Goal: Transaction & Acquisition: Purchase product/service

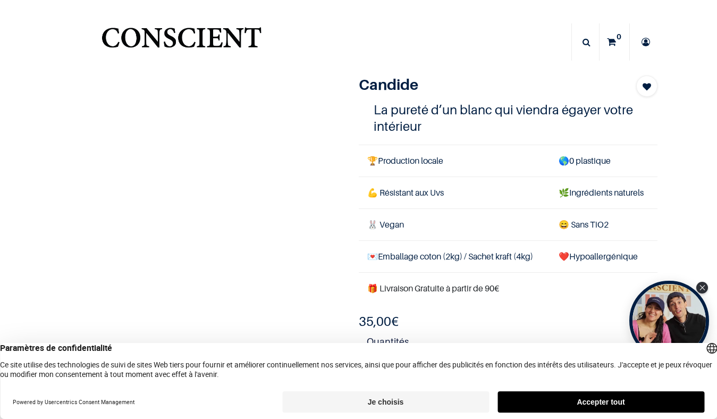
click at [602, 400] on button "Accepter tout" at bounding box center [601, 401] width 207 height 21
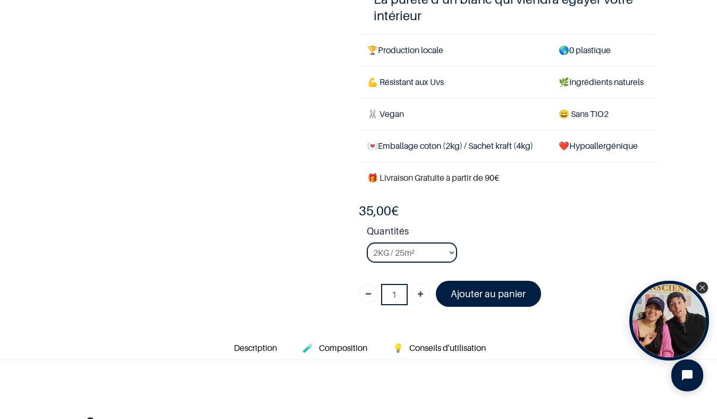
scroll to position [131, 0]
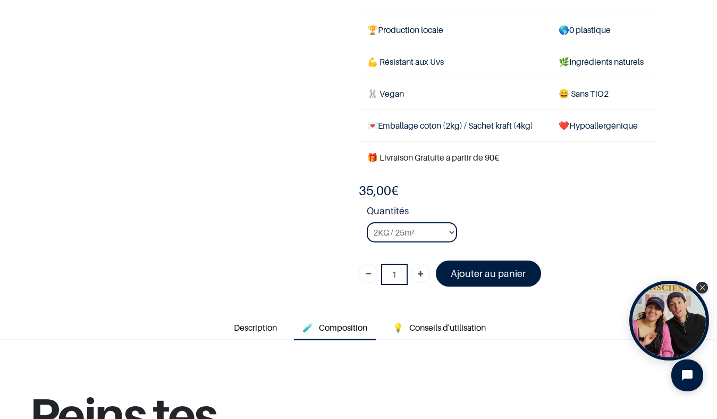
click at [345, 329] on span "Composition" at bounding box center [343, 327] width 48 height 11
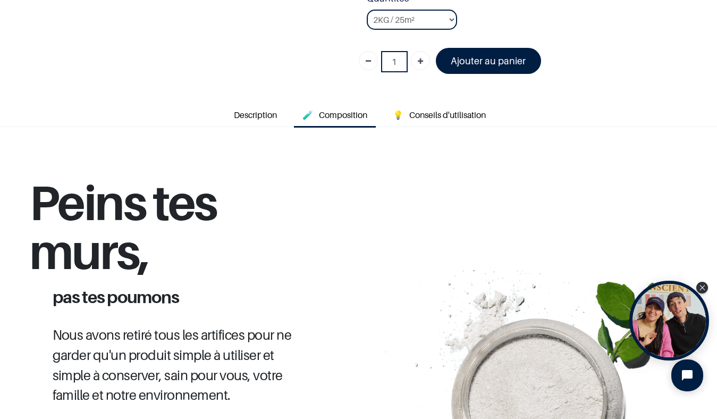
scroll to position [344, 0]
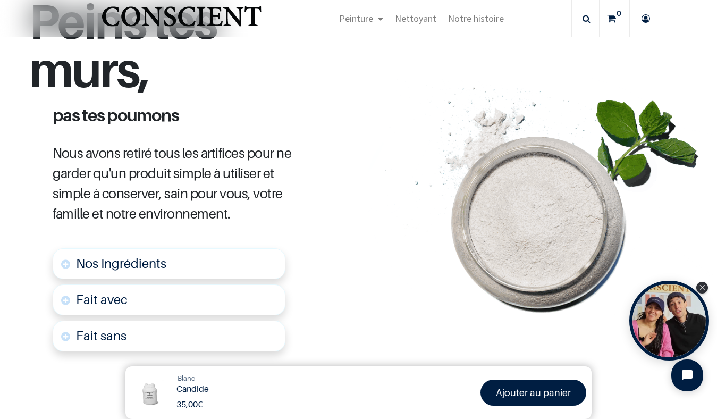
scroll to position [466, 0]
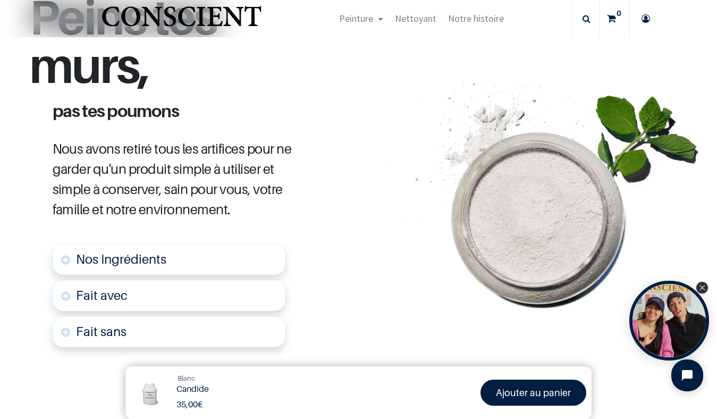
click at [133, 263] on span "Nos Ingrédients" at bounding box center [121, 258] width 90 height 15
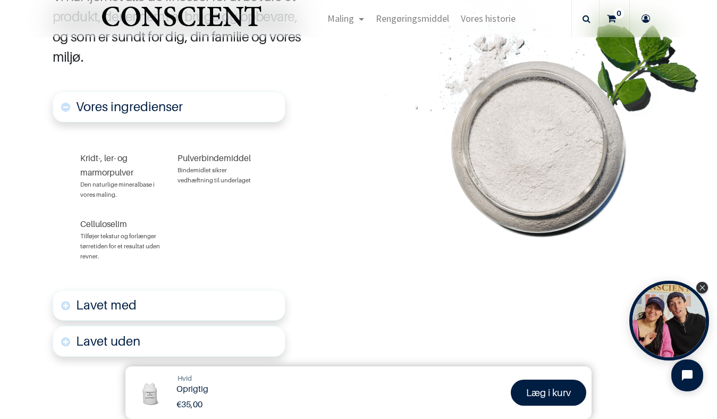
scroll to position [635, 0]
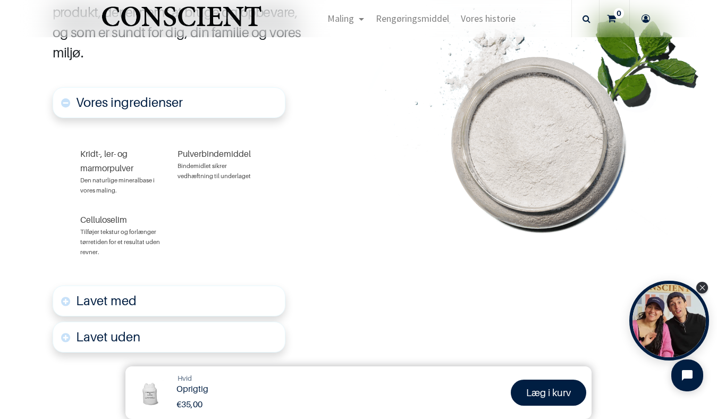
click at [188, 304] on link "Lavet med" at bounding box center [169, 301] width 233 height 31
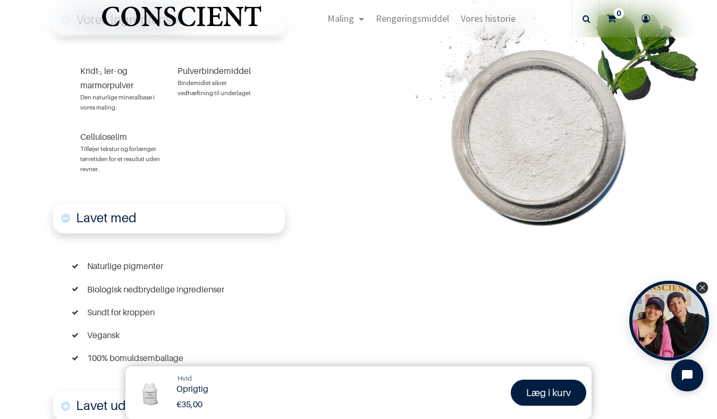
scroll to position [717, 0]
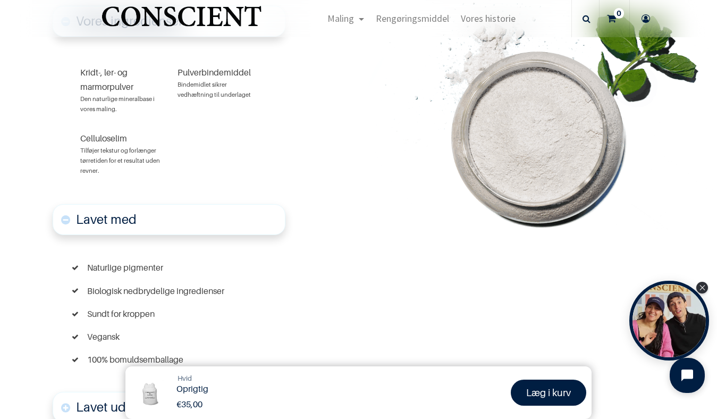
click at [684, 370] on icon "Åbn chat-widget" at bounding box center [688, 376] width 12 height 12
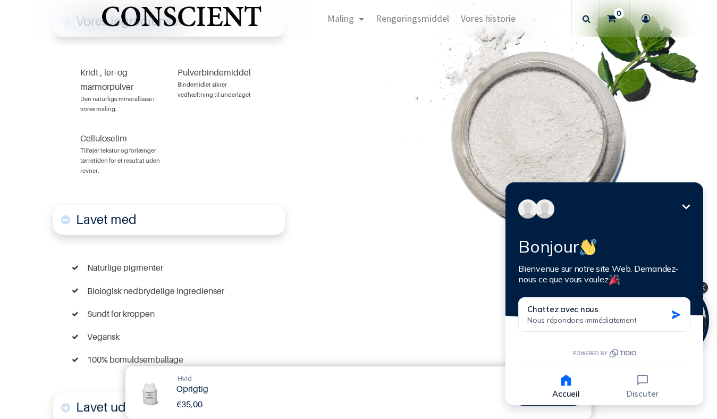
click at [412, 247] on div "Mal dine vægge, ikke dine lunger Vi har fjernet alle de finesser for at bevare …" at bounding box center [211, 105] width 422 height 786
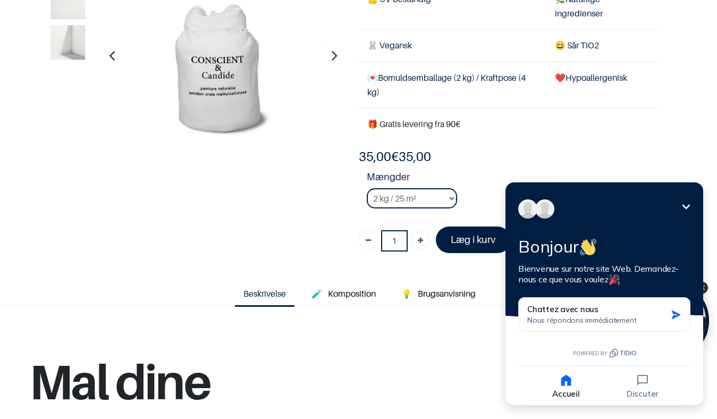
scroll to position [148, 0]
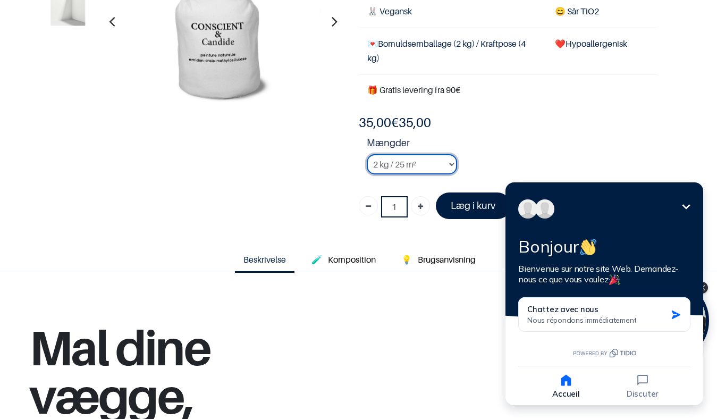
click at [448, 165] on select "2 kg / 25 m² 4 kg / 50 m² 8 kg / 100 m² Tester" at bounding box center [412, 164] width 90 height 20
select select "3"
click at [494, 142] on strong "Mængder" at bounding box center [512, 145] width 291 height 19
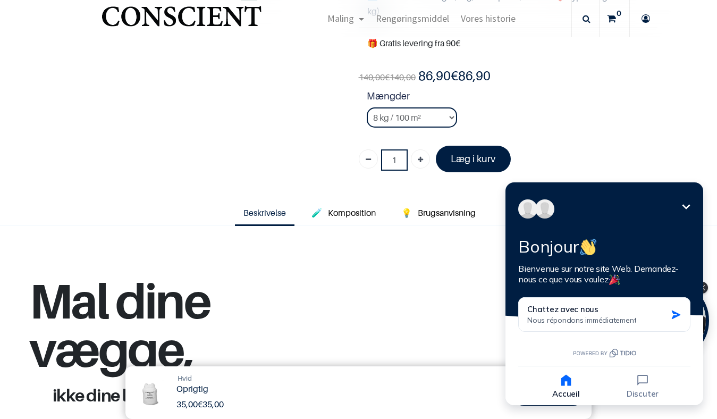
scroll to position [238, 0]
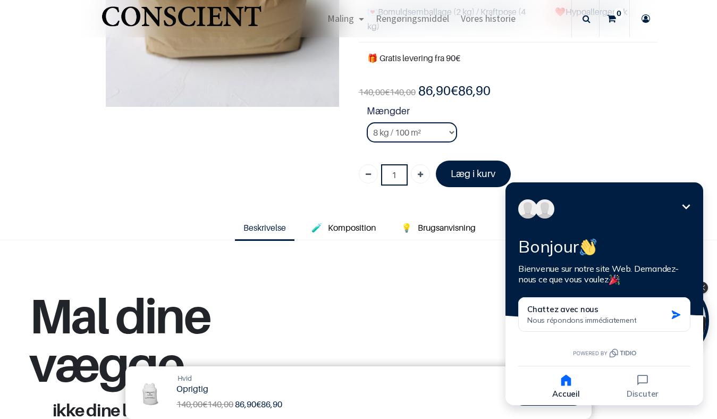
scroll to position [180, 0]
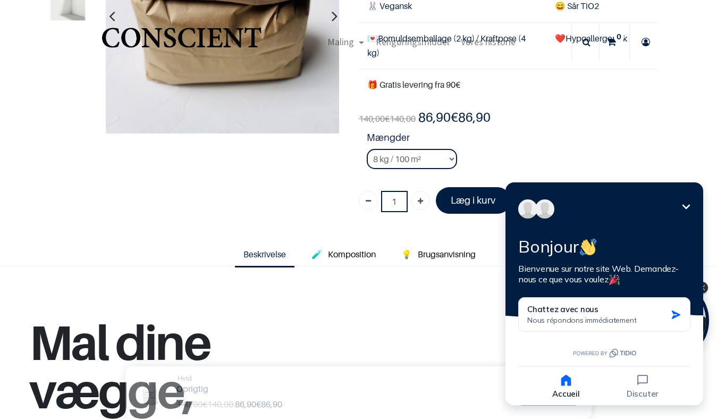
scroll to position [149, 0]
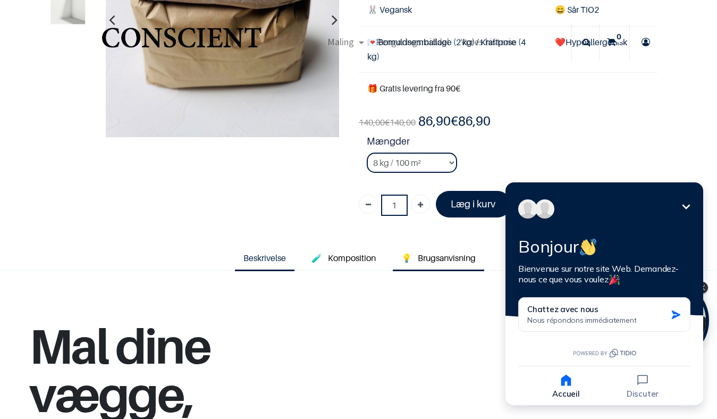
click at [449, 261] on font "Brugsanvisning" at bounding box center [447, 258] width 58 height 11
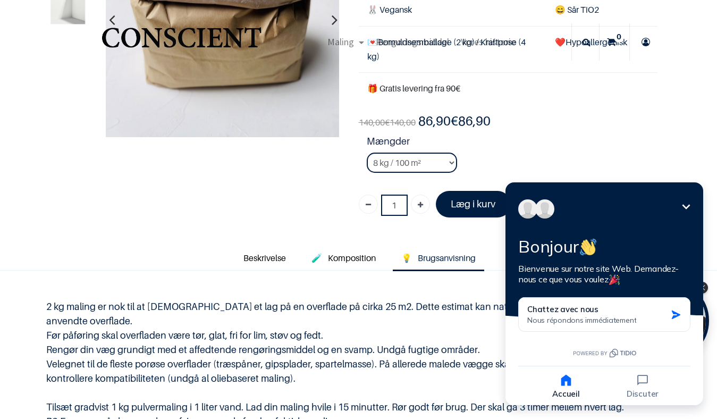
click at [685, 206] on icon "Réduire" at bounding box center [686, 206] width 13 height 13
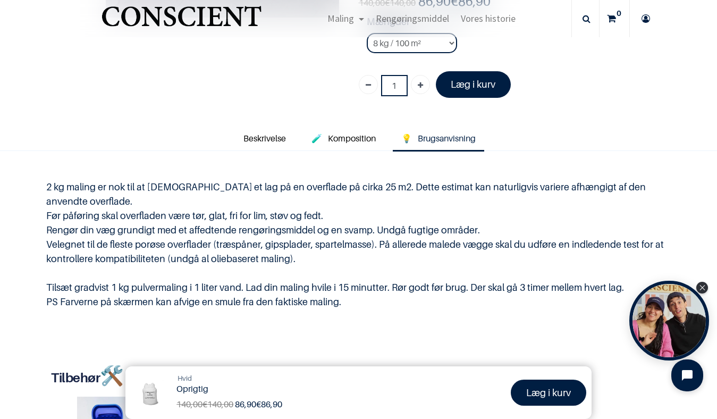
scroll to position [175, 0]
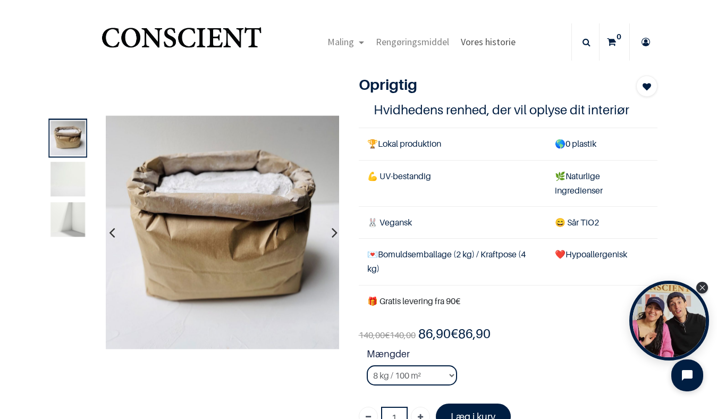
click at [492, 41] on font "Vores historie" at bounding box center [488, 42] width 55 height 12
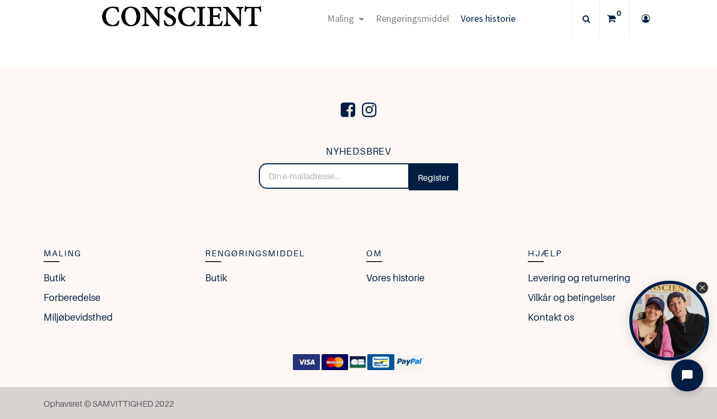
scroll to position [1873, 0]
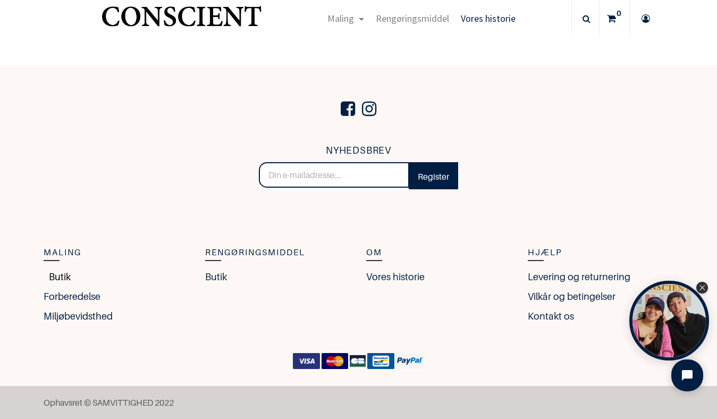
click at [54, 278] on font "Butik" at bounding box center [60, 276] width 22 height 11
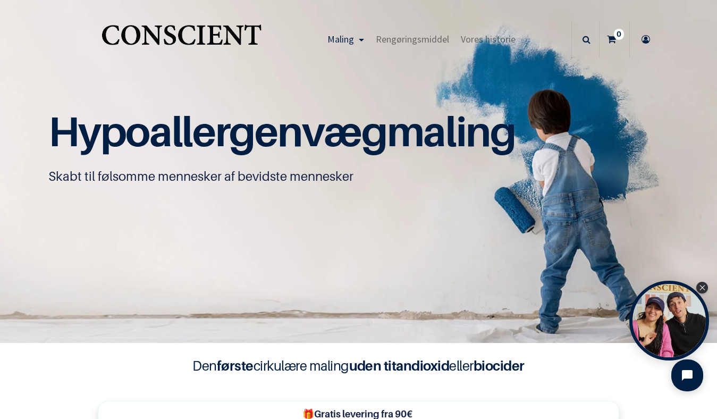
scroll to position [37, 0]
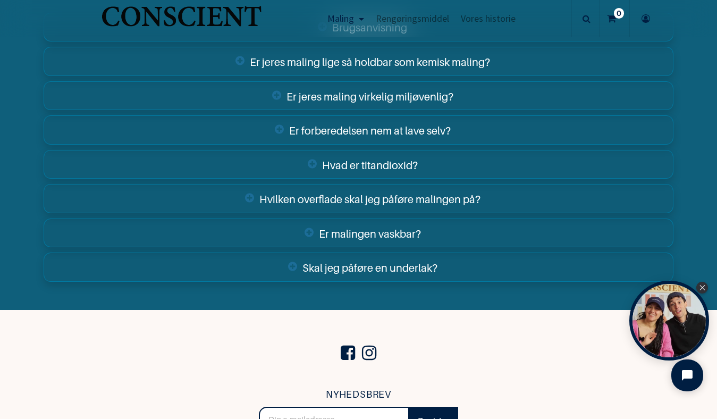
scroll to position [3783, 0]
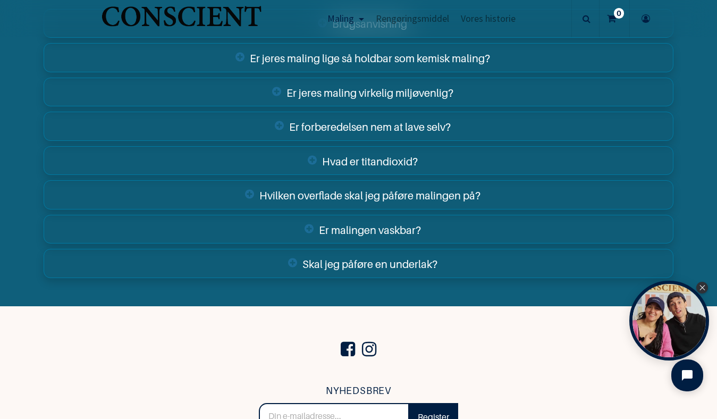
click at [328, 234] on font "Er malingen vaskbar?" at bounding box center [370, 229] width 102 height 13
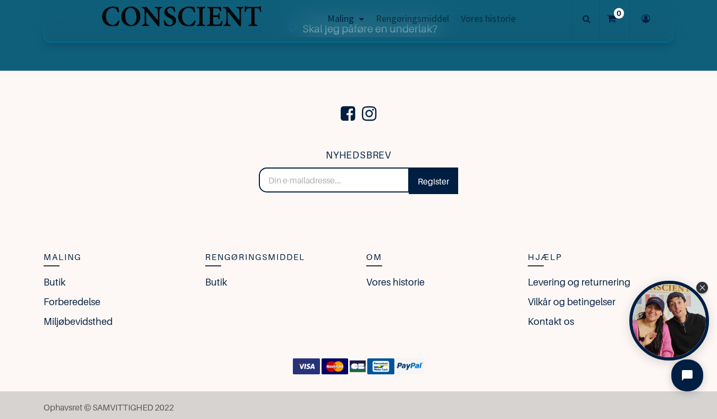
scroll to position [4077, 0]
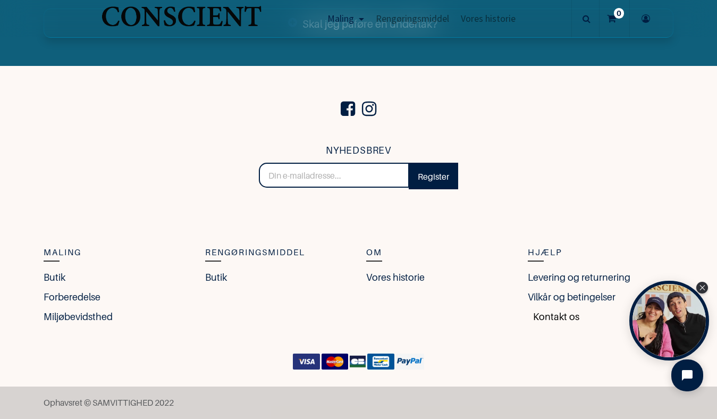
click at [548, 316] on font "Kontakt os" at bounding box center [556, 316] width 46 height 11
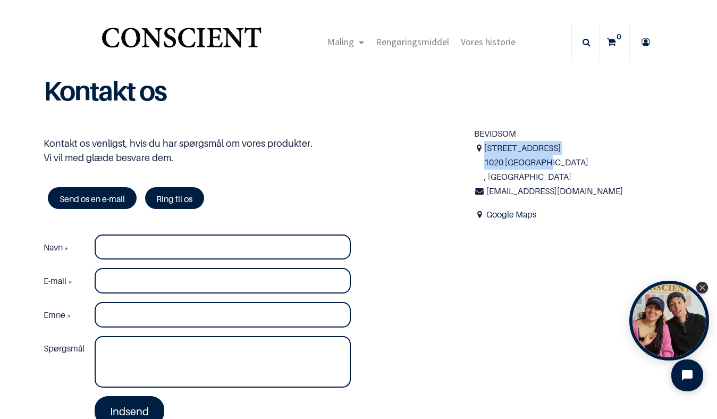
drag, startPoint x: 544, startPoint y: 165, endPoint x: 484, endPoint y: 149, distance: 62.2
click at [484, 149] on span "30 rue de Molenbeek 1020 Bruxelles , Belgien" at bounding box center [578, 163] width 189 height 44
copy span "30 rue de Molenbeek 1020 Bruxelles"
click at [603, 144] on span "30 rue de Molenbeek 1020 Bruxelles , Belgien" at bounding box center [578, 163] width 189 height 44
drag, startPoint x: 550, startPoint y: 163, endPoint x: 487, endPoint y: 151, distance: 64.9
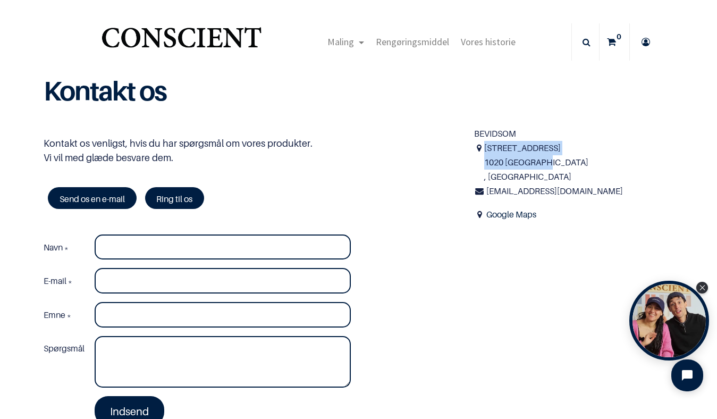
click at [487, 151] on span "30 rue de Molenbeek 1020 Bruxelles , Belgien" at bounding box center [578, 163] width 189 height 44
copy span "30 rue de Molenbeek 1020 Bruxelles"
click at [618, 138] on div "BEVIDSOM" at bounding box center [573, 134] width 199 height 14
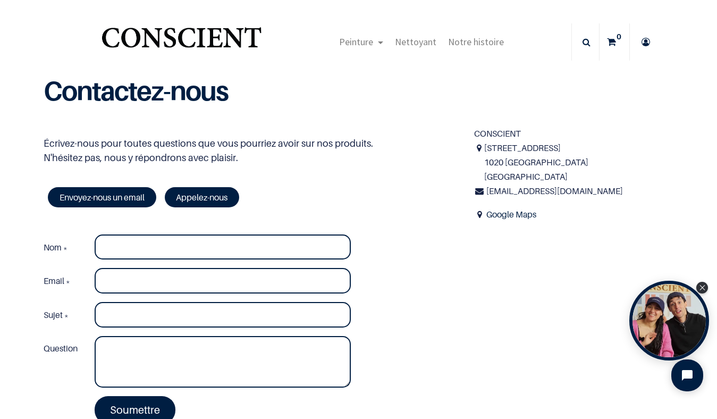
click at [274, 39] on div "Peinture Shop Inspiration new Préparation Blog" at bounding box center [421, 41] width 299 height 37
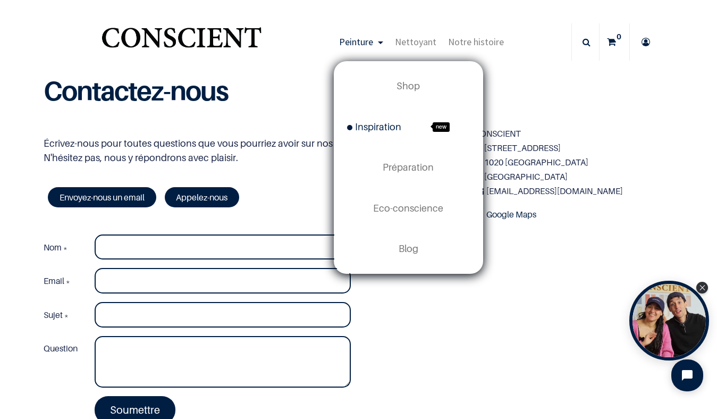
click at [387, 129] on span "Inspiration" at bounding box center [374, 126] width 54 height 11
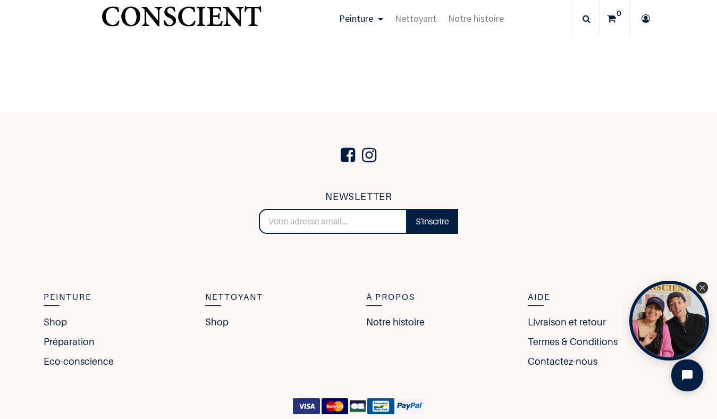
scroll to position [2657, 0]
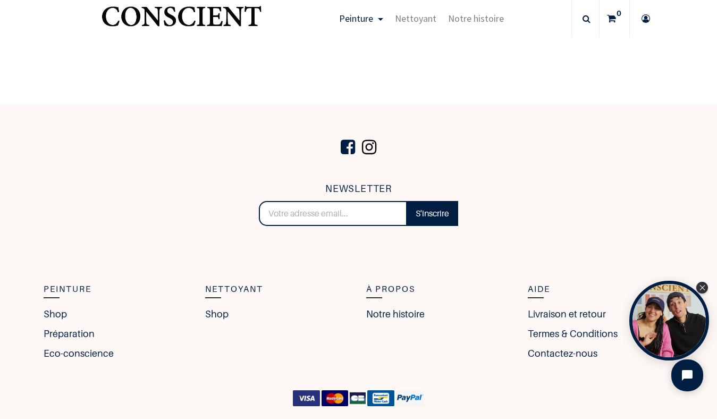
click at [370, 149] on span at bounding box center [369, 147] width 20 height 36
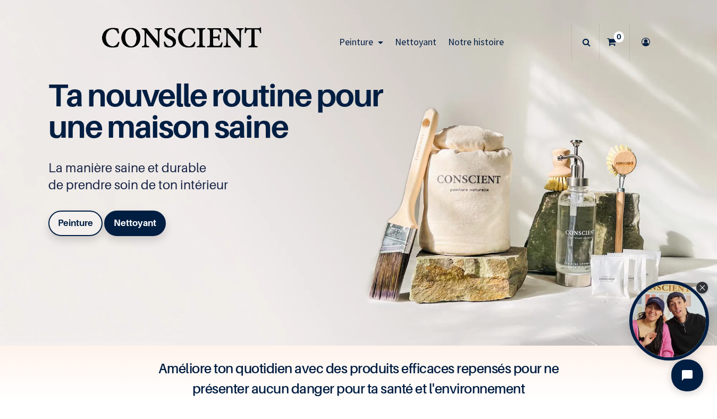
click at [76, 223] on b "Peinture" at bounding box center [75, 222] width 35 height 11
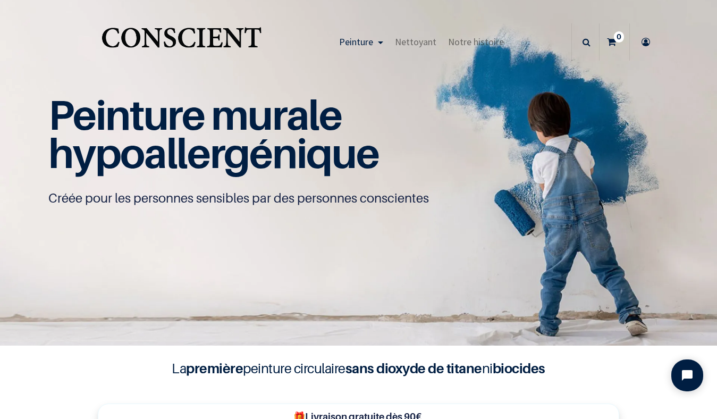
scroll to position [1, 0]
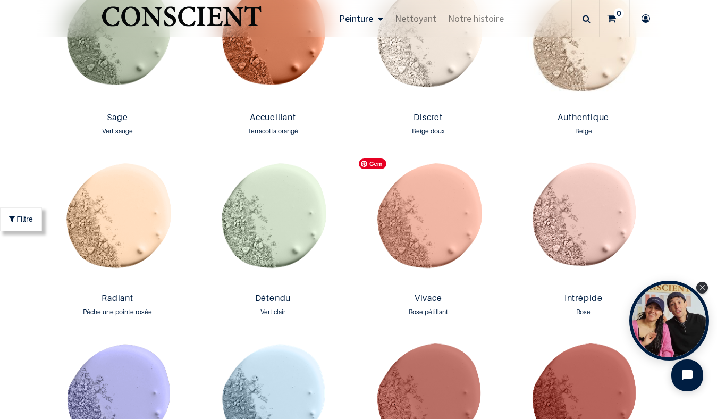
scroll to position [978, 0]
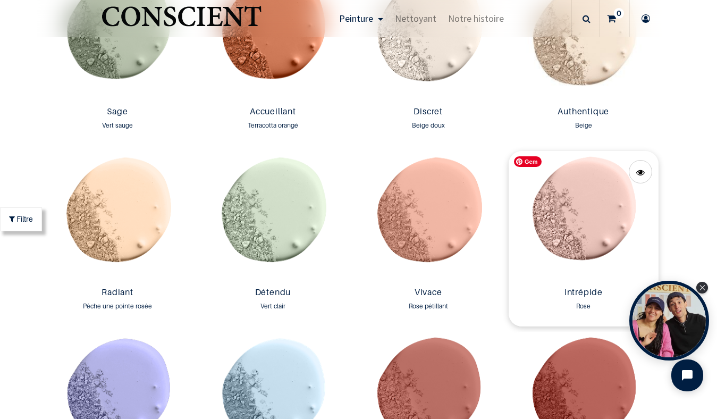
click at [600, 194] on img at bounding box center [584, 217] width 150 height 132
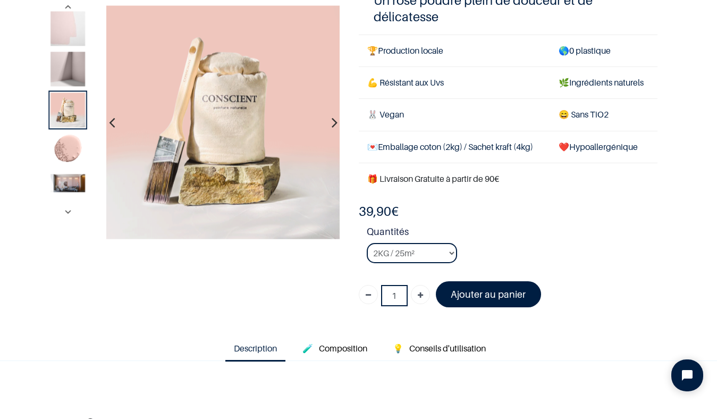
scroll to position [94, 0]
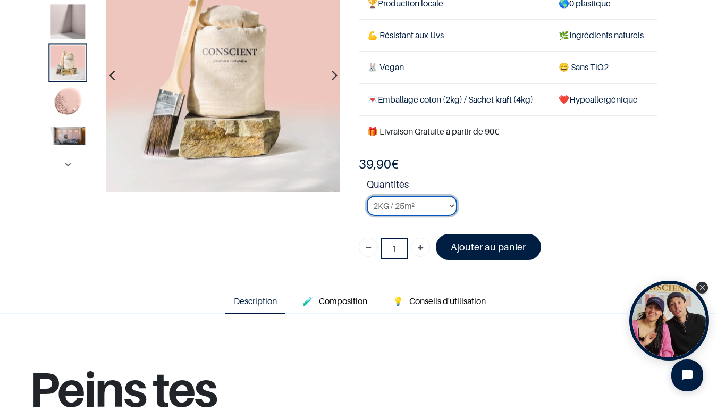
click at [451, 205] on select "2KG / 25m² 4KG / 50m² 8KG / 100m² Testeur" at bounding box center [412, 206] width 90 height 20
select select "53"
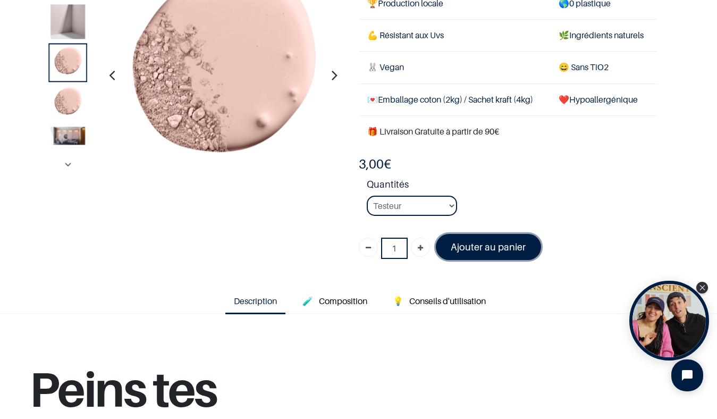
click at [492, 246] on font "Ajouter au panier" at bounding box center [488, 246] width 75 height 11
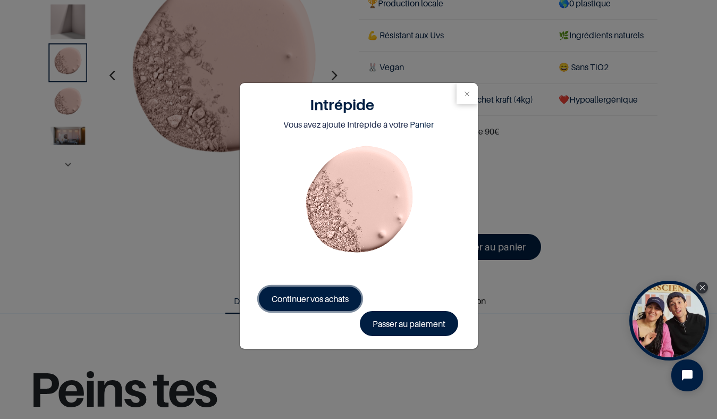
click at [312, 301] on span "Continuer vos achats" at bounding box center [310, 299] width 77 height 11
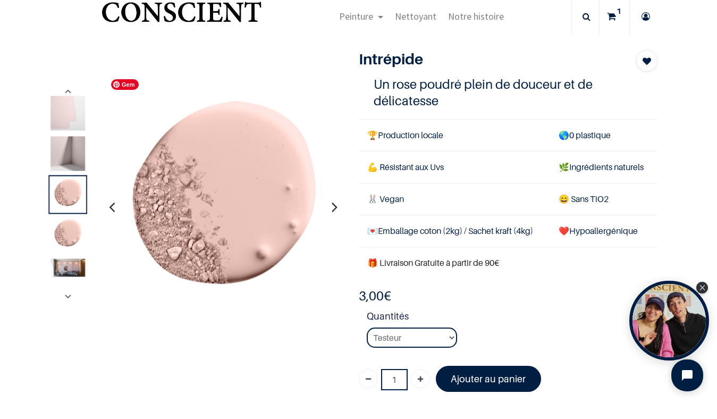
scroll to position [17, 0]
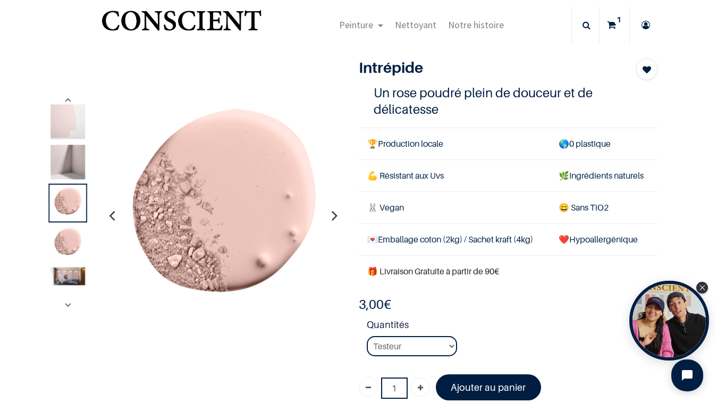
click at [56, 157] on img at bounding box center [68, 162] width 35 height 35
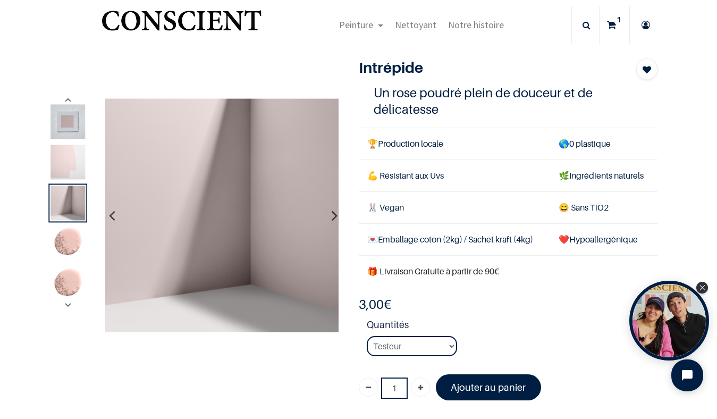
click at [65, 125] on img at bounding box center [68, 121] width 35 height 35
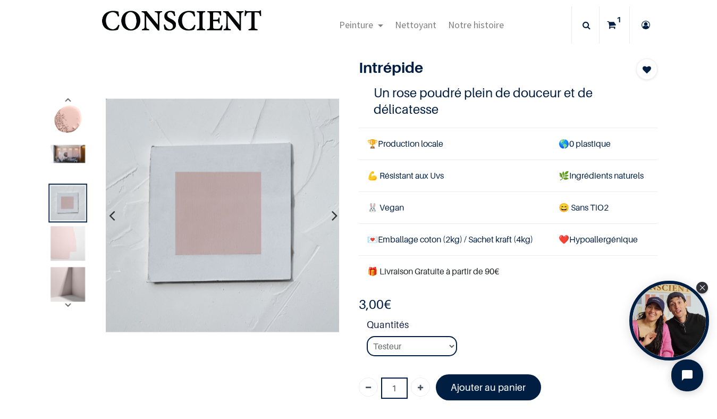
click at [66, 254] on img at bounding box center [68, 243] width 35 height 35
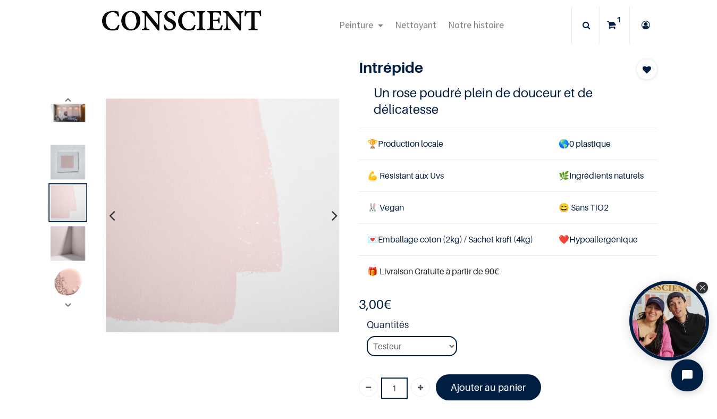
click at [531, 43] on div "Peinture Shop Inspiration new Préparation Blog" at bounding box center [421, 24] width 299 height 37
click at [214, 22] on img "Logo of Conscient" at bounding box center [181, 25] width 164 height 42
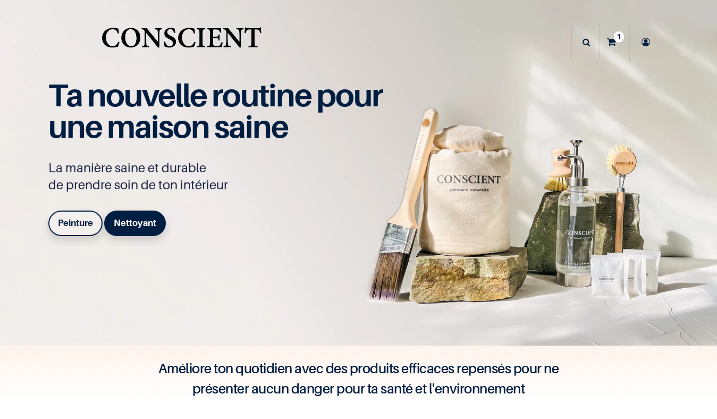
click at [83, 225] on b "Peinture" at bounding box center [75, 222] width 35 height 11
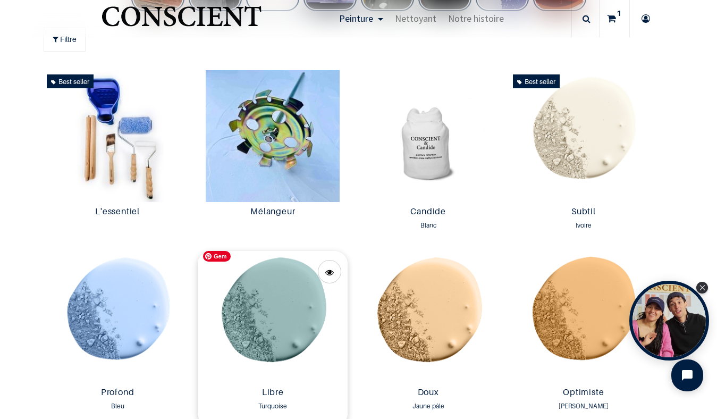
scroll to position [546, 0]
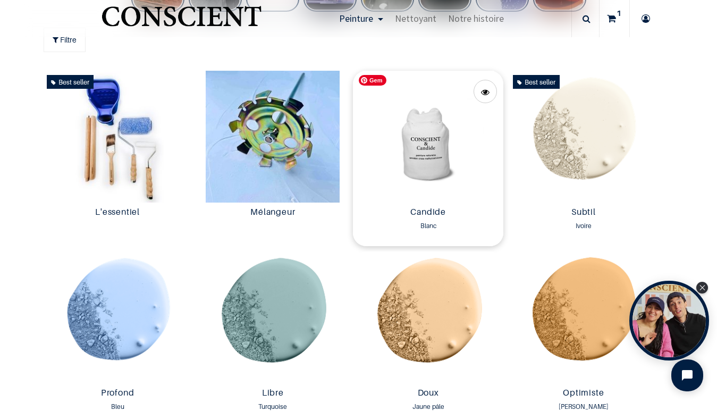
click at [416, 155] on img at bounding box center [428, 137] width 150 height 132
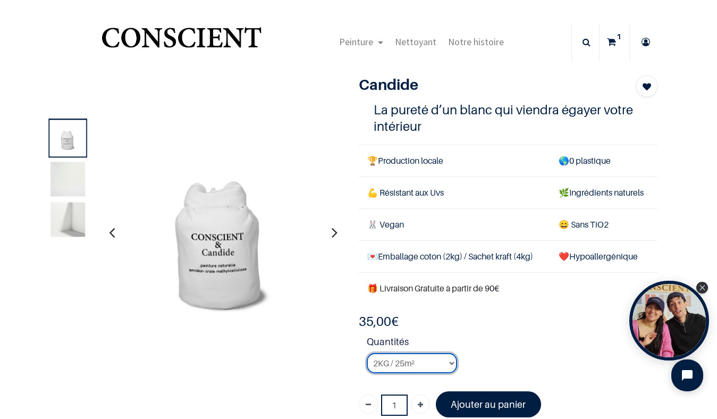
click at [451, 364] on select "2KG / 25m² 4KG / 50m² 8KG / 100m² Testeur" at bounding box center [412, 363] width 90 height 20
select select "50"
click at [470, 403] on font "Ajouter au panier" at bounding box center [488, 404] width 75 height 11
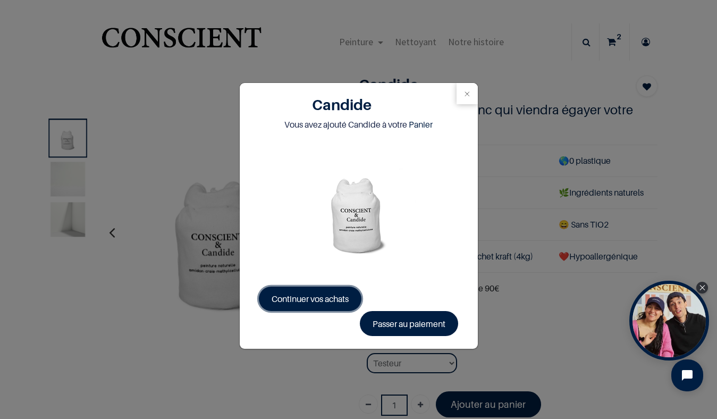
click at [332, 297] on span "Continuer vos achats" at bounding box center [310, 299] width 77 height 11
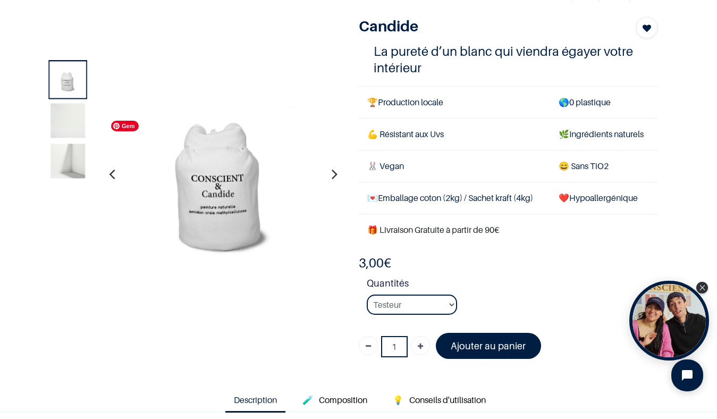
scroll to position [78, 0]
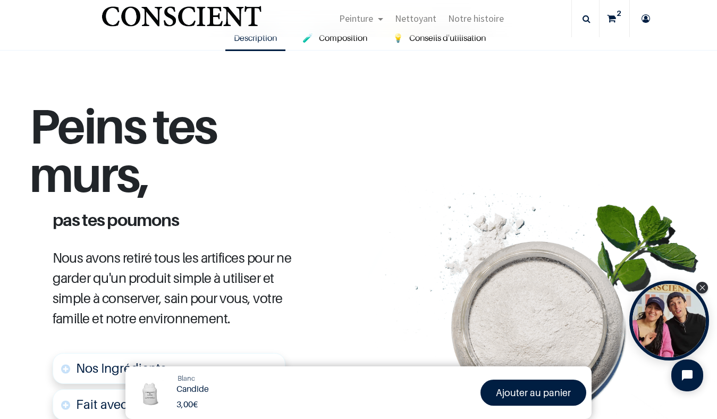
scroll to position [358, 0]
click at [509, 392] on font "Ajouter au panier" at bounding box center [533, 392] width 75 height 11
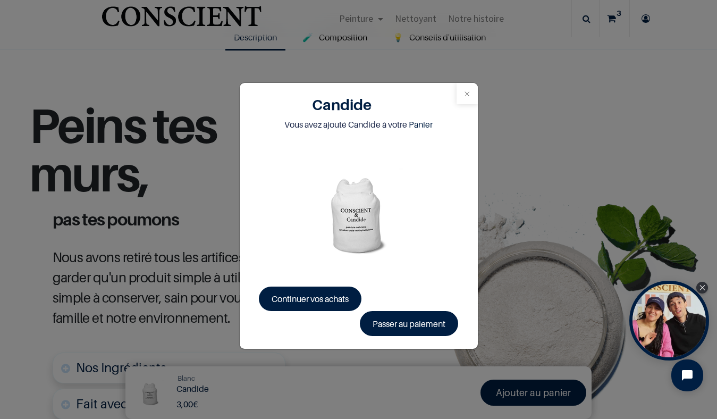
click at [471, 92] on button "Close" at bounding box center [467, 93] width 21 height 21
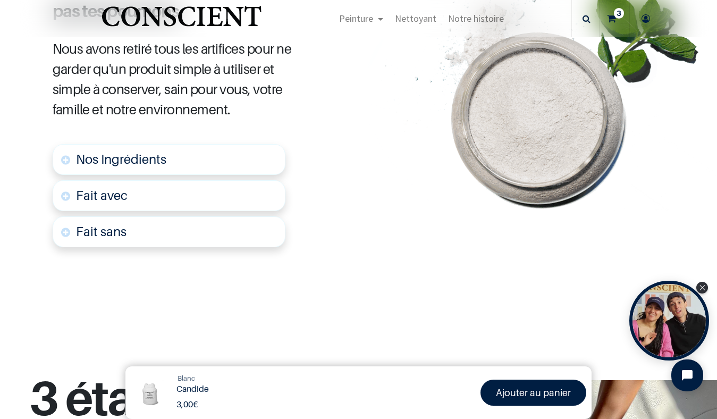
scroll to position [567, 0]
click at [142, 157] on span "Nos Ingrédients" at bounding box center [121, 158] width 90 height 15
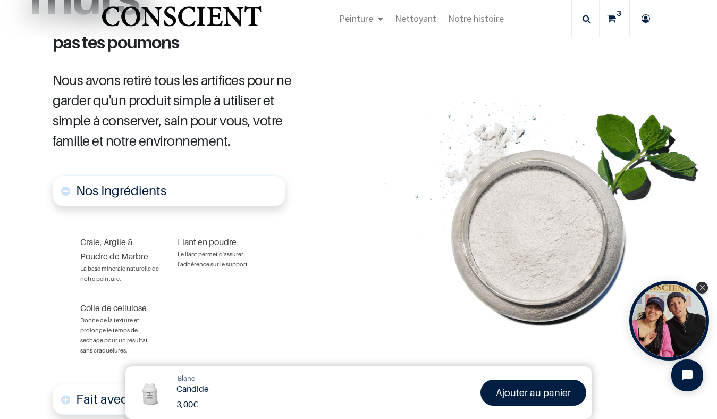
scroll to position [221, 0]
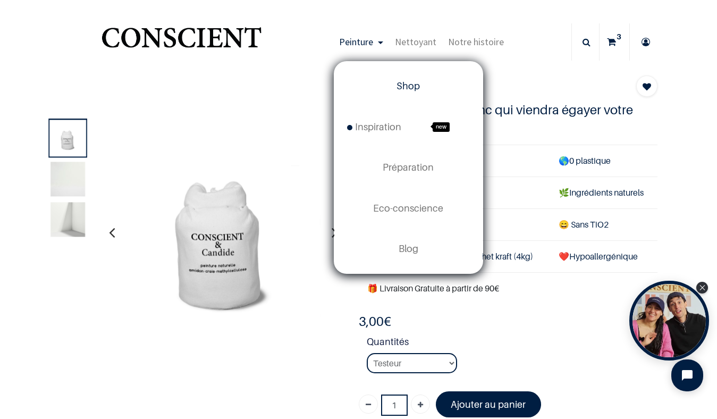
click at [409, 88] on span "Shop" at bounding box center [408, 85] width 23 height 11
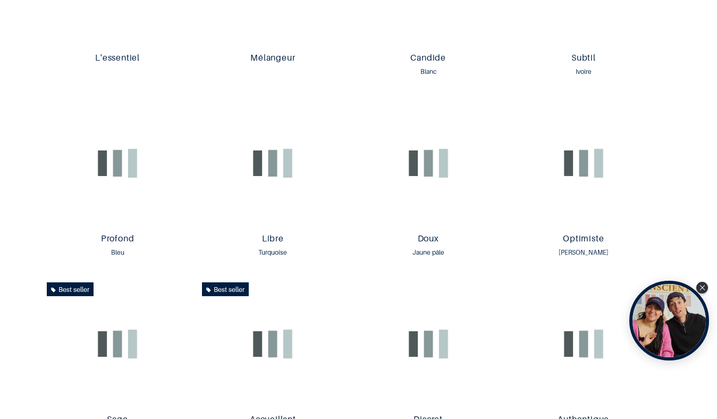
scroll to position [712, 0]
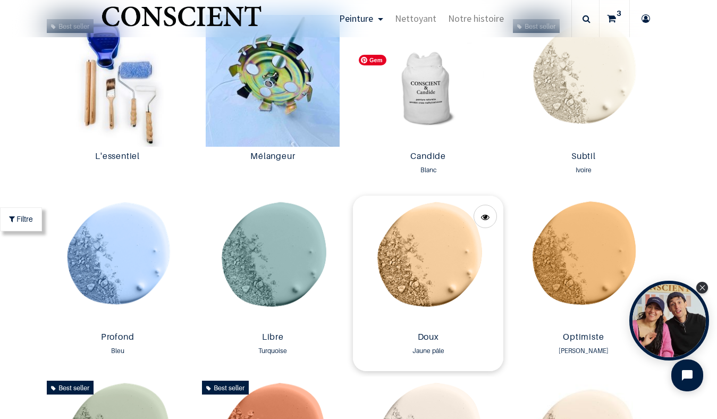
scroll to position [572, 0]
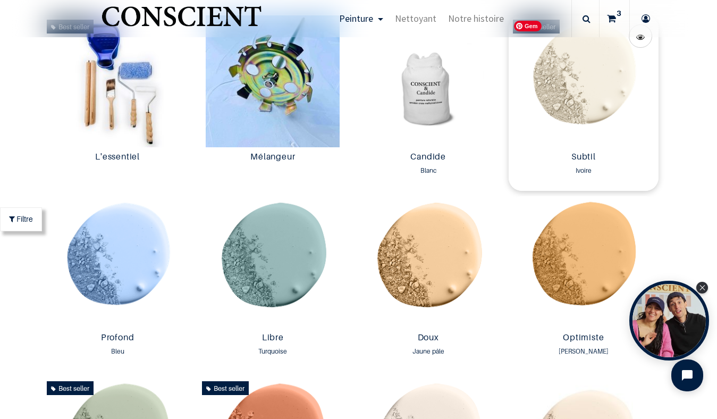
click at [573, 83] on img at bounding box center [584, 81] width 150 height 132
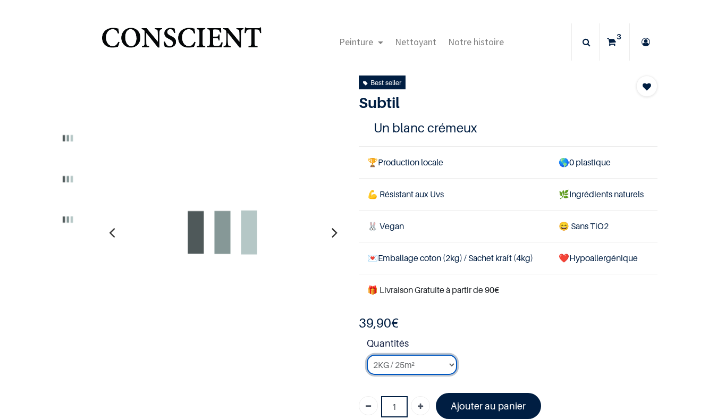
click at [451, 360] on select "2KG / 25m² 4KG / 50m² 8KG / 100m² Testeur" at bounding box center [412, 365] width 90 height 20
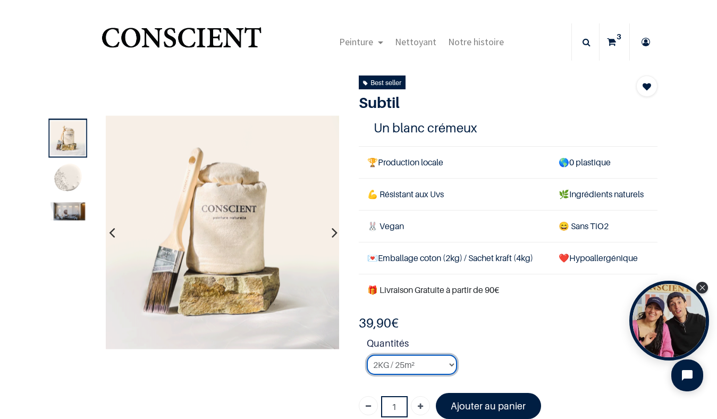
select select "128"
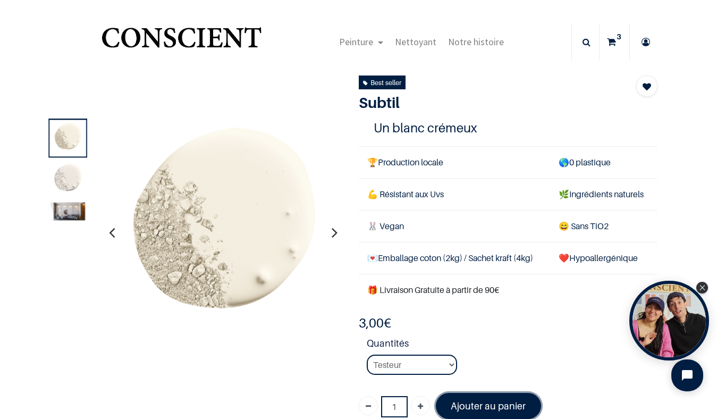
click at [468, 405] on font "Ajouter au panier" at bounding box center [488, 405] width 75 height 11
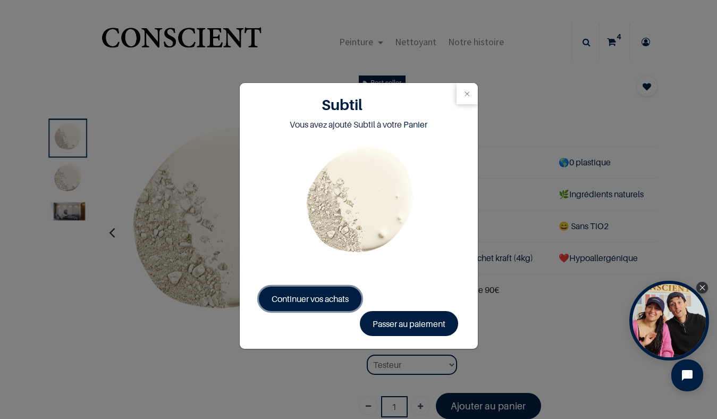
click at [329, 296] on span "Continuer vos achats" at bounding box center [310, 299] width 77 height 11
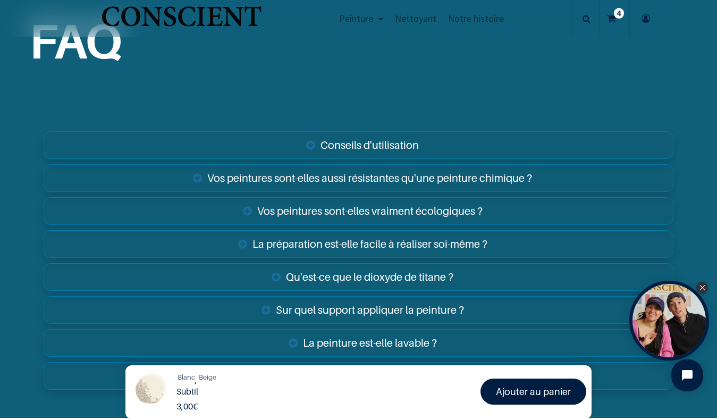
scroll to position [1582, 0]
click at [277, 178] on link "Vos peintures sont-elles aussi résistantes qu'une peinture chimique ?" at bounding box center [359, 179] width 630 height 28
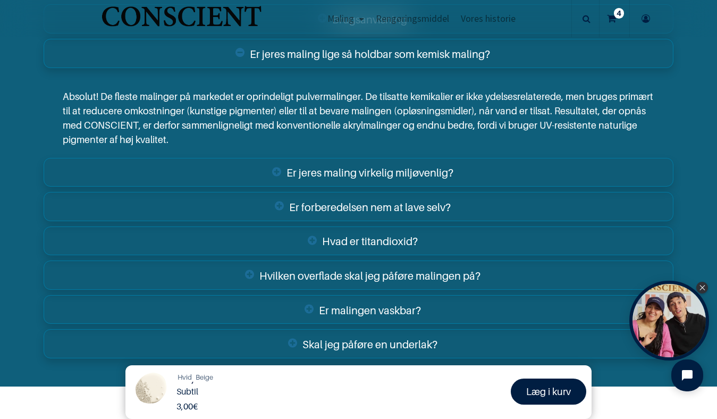
scroll to position [1792, 0]
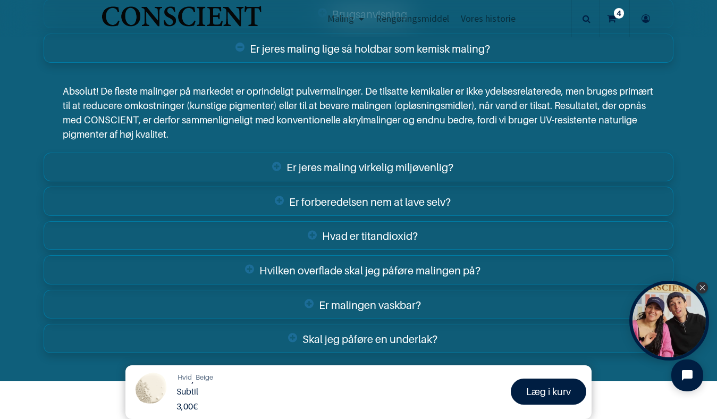
click at [397, 239] on font "Hvad er titandioxid?" at bounding box center [370, 236] width 96 height 13
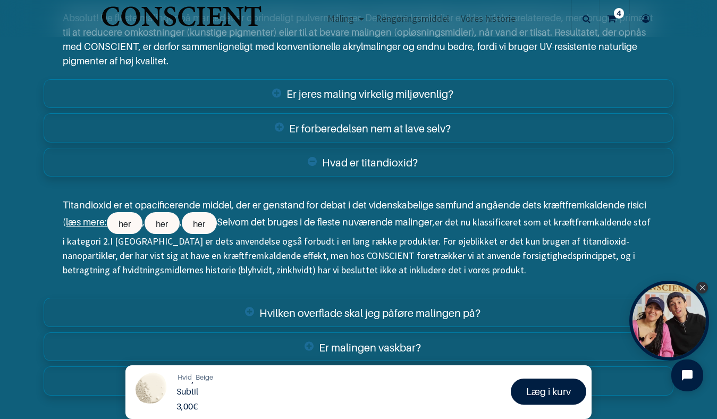
scroll to position [1881, 0]
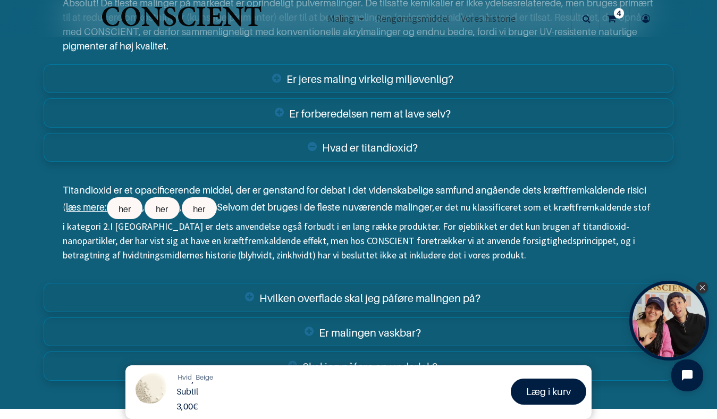
click at [323, 299] on font "Hvilken overflade skal jeg påføre malingen på?" at bounding box center [369, 298] width 221 height 13
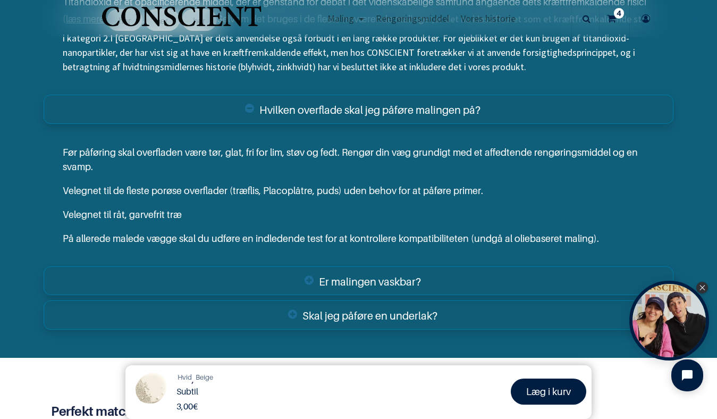
scroll to position [2070, 0]
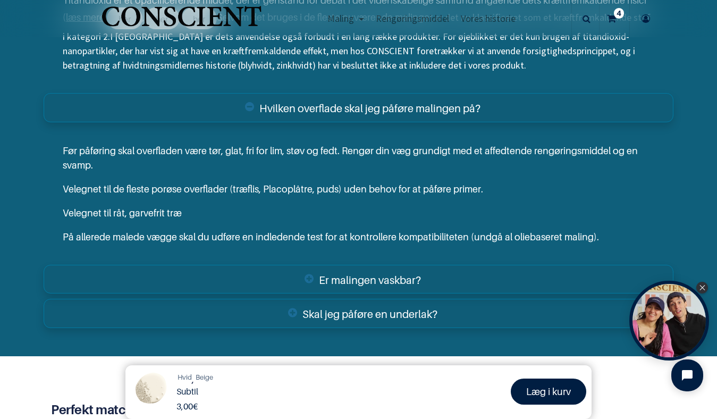
click at [336, 283] on font "Er malingen vaskbar?" at bounding box center [370, 279] width 102 height 13
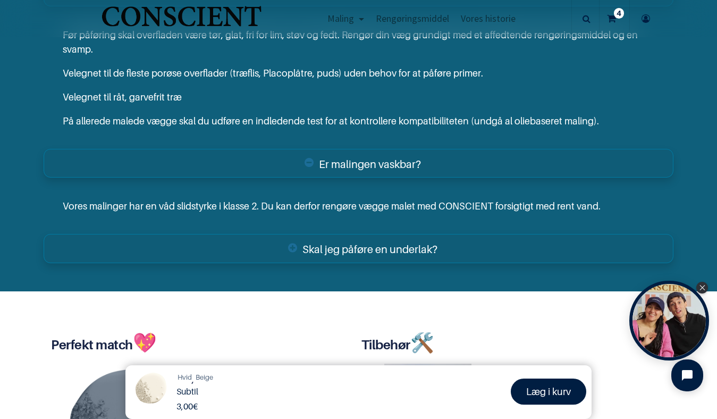
scroll to position [2188, 0]
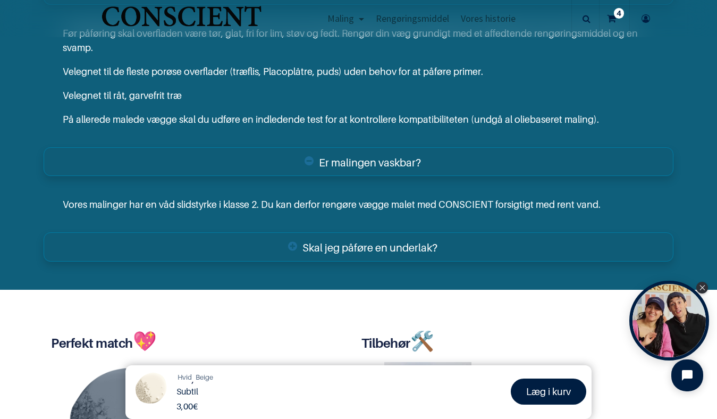
click at [349, 250] on font "Skal jeg påføre en underlak?" at bounding box center [370, 247] width 135 height 13
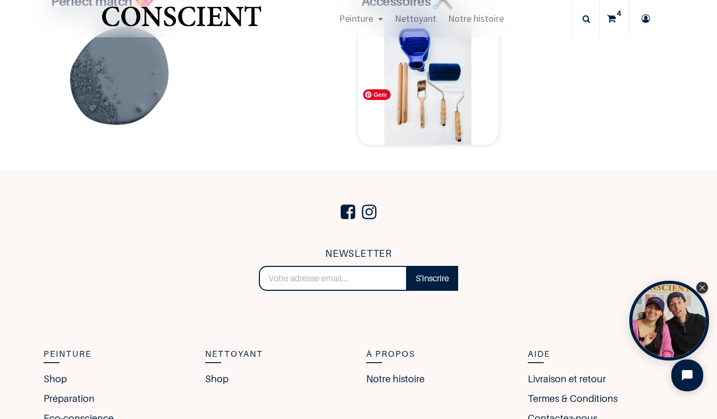
scroll to position [2491, 0]
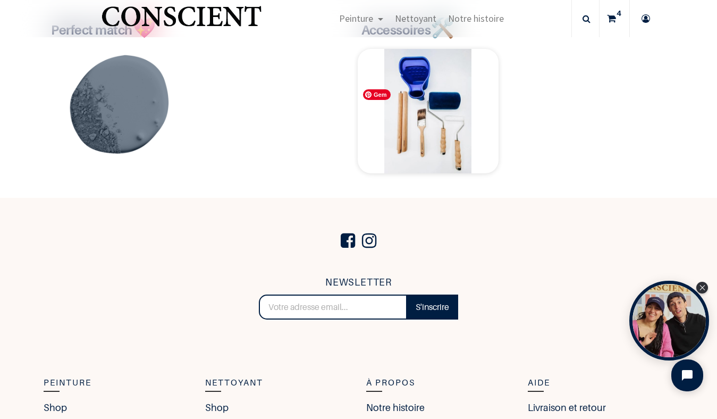
click at [448, 142] on img at bounding box center [428, 111] width 141 height 124
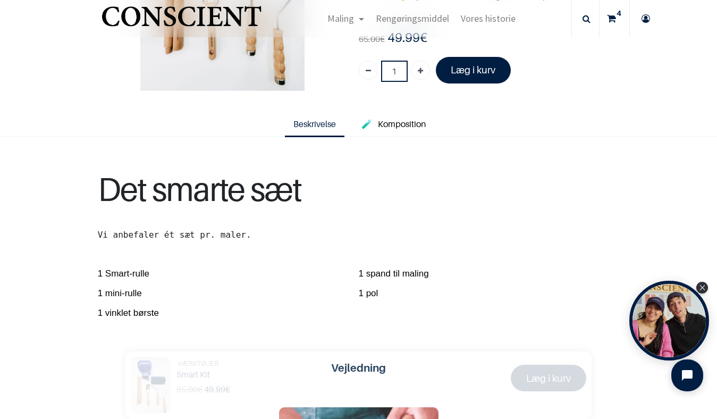
scroll to position [172, 0]
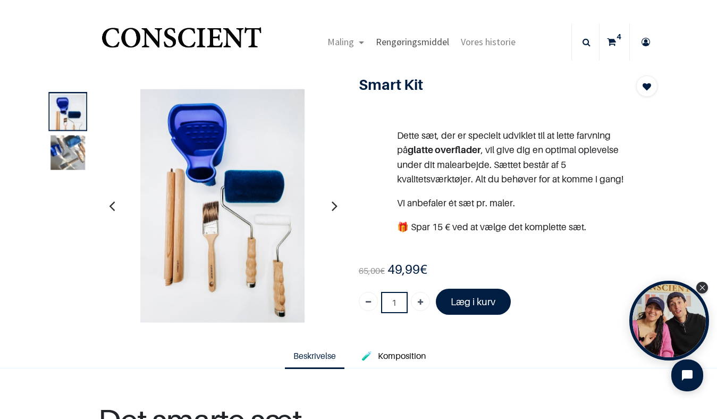
click at [422, 42] on font "Rengøringsmiddel" at bounding box center [412, 42] width 73 height 12
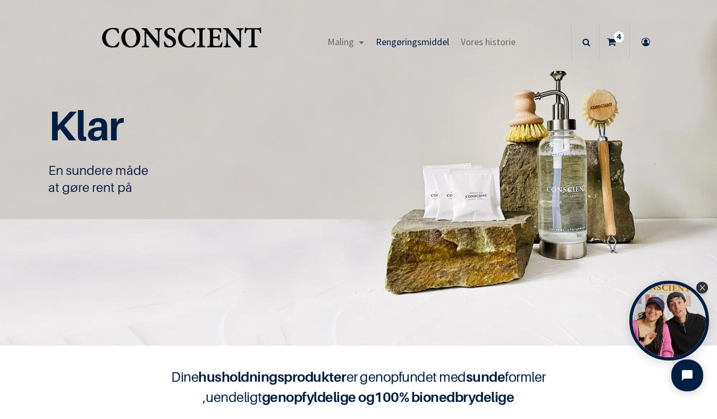
scroll to position [1, 0]
click at [343, 42] on font "Maling" at bounding box center [341, 41] width 27 height 12
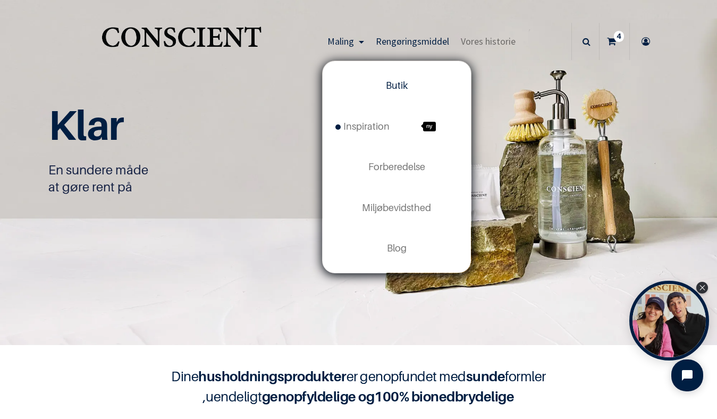
click at [391, 88] on font "Butik" at bounding box center [397, 85] width 22 height 11
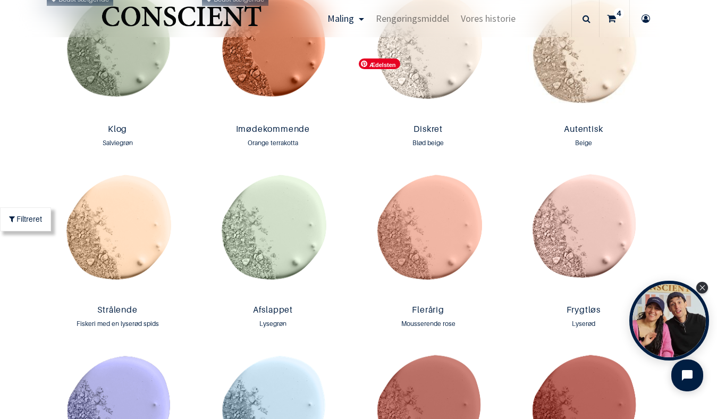
scroll to position [867, 0]
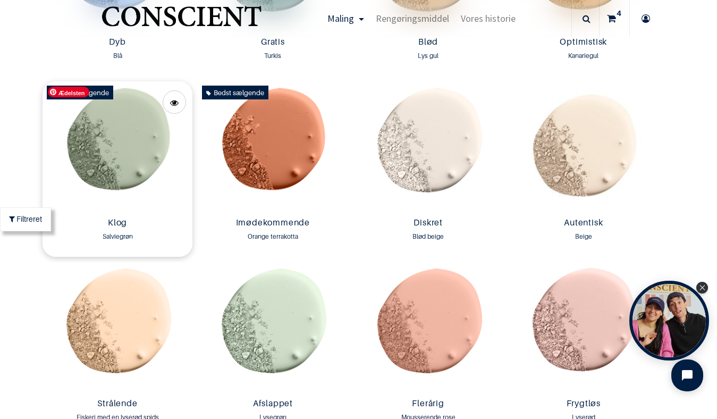
click at [124, 149] on img at bounding box center [118, 147] width 150 height 132
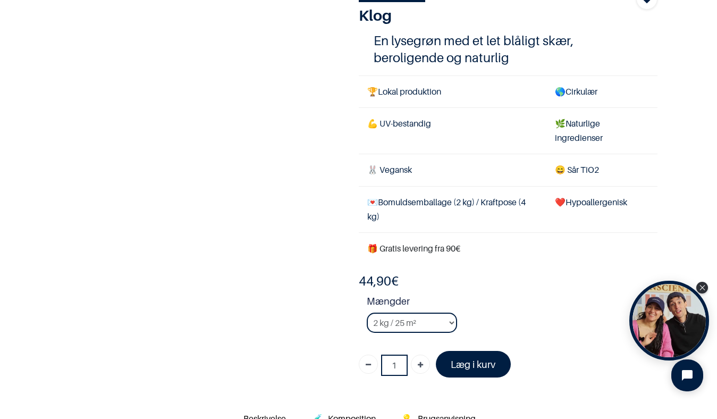
scroll to position [150, 0]
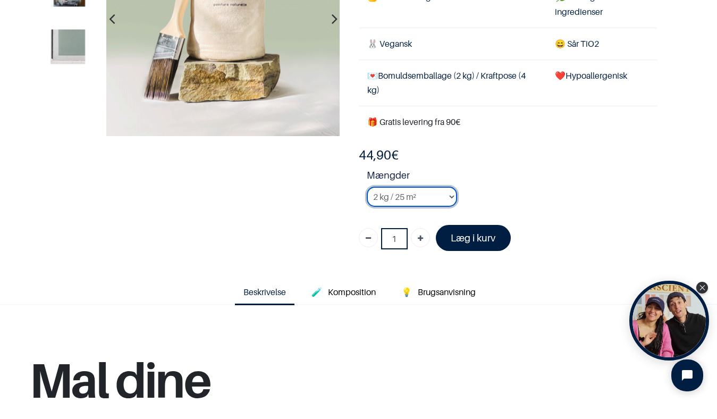
click at [449, 195] on select "2 kg / 25 m² 4 kg / 50 m² 8 kg / 100 m² Tester" at bounding box center [412, 197] width 90 height 20
select select "61"
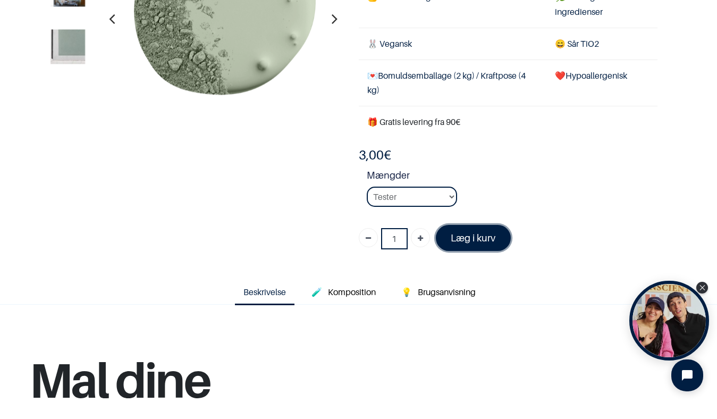
click at [469, 236] on font "Læg i kurv" at bounding box center [473, 237] width 45 height 11
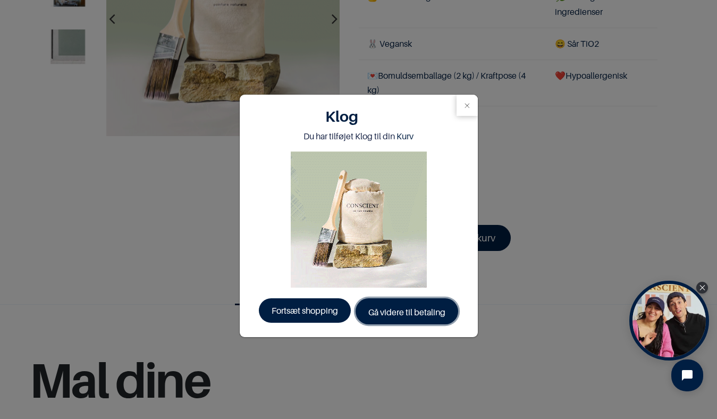
click at [403, 312] on font "Gå videre til betaling" at bounding box center [406, 312] width 77 height 11
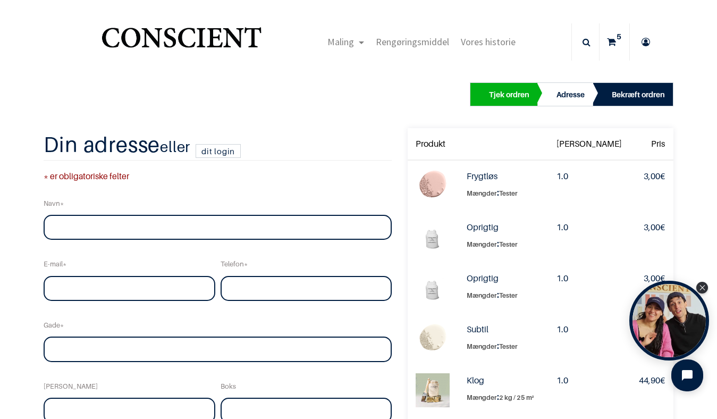
click at [568, 281] on font "1.0" at bounding box center [563, 278] width 12 height 11
click at [703, 287] on icon "Close Tolstoy widget" at bounding box center [702, 286] width 5 height 5
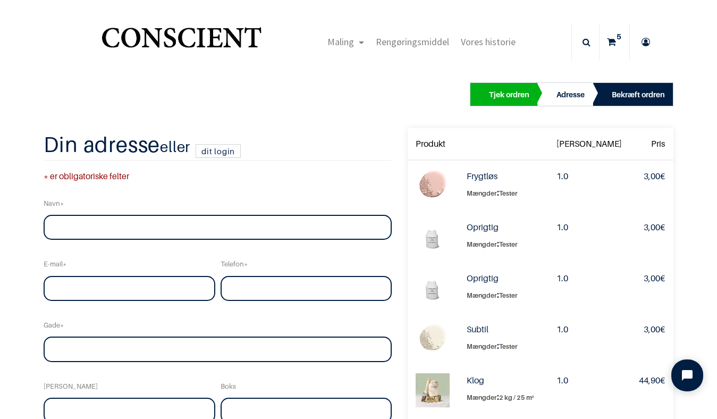
click at [502, 90] on font "Tjek ordren" at bounding box center [509, 94] width 40 height 9
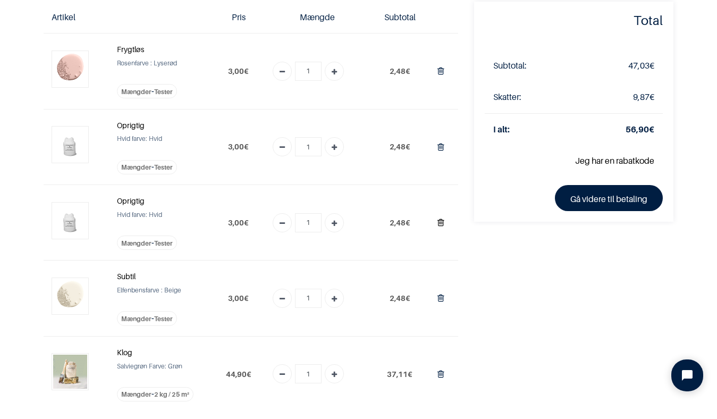
click at [439, 222] on icon "Fjern fra kurv" at bounding box center [441, 222] width 7 height 14
type input "0"
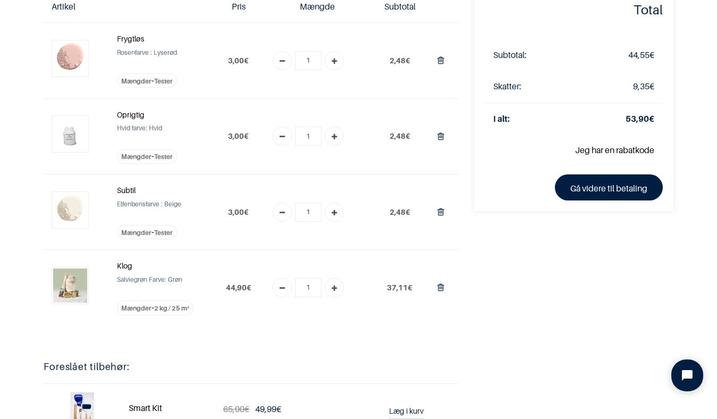
scroll to position [86, 0]
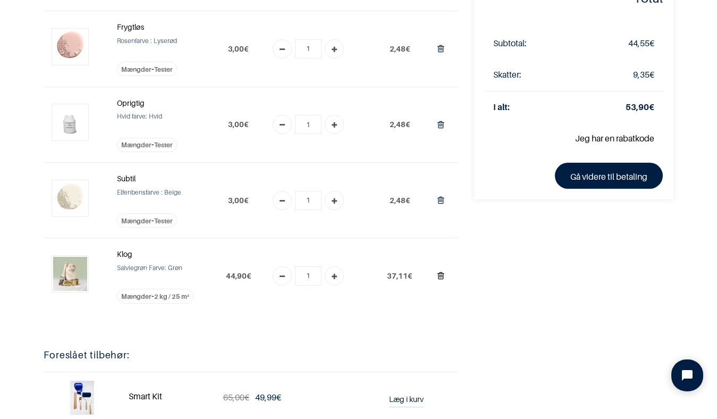
click at [442, 276] on icon "Fjern fra kurv" at bounding box center [441, 276] width 7 height 14
type input "0"
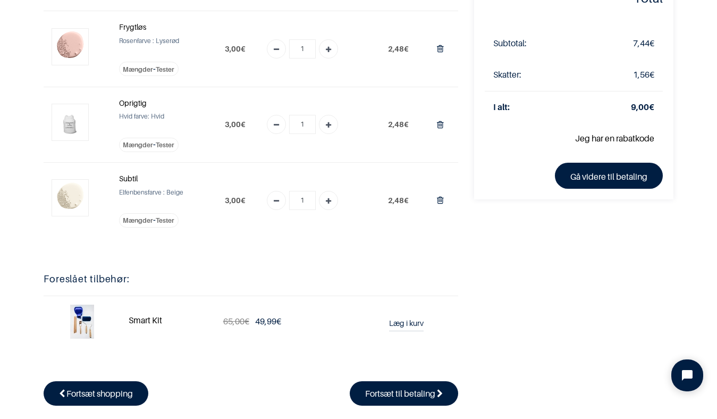
scroll to position [0, 0]
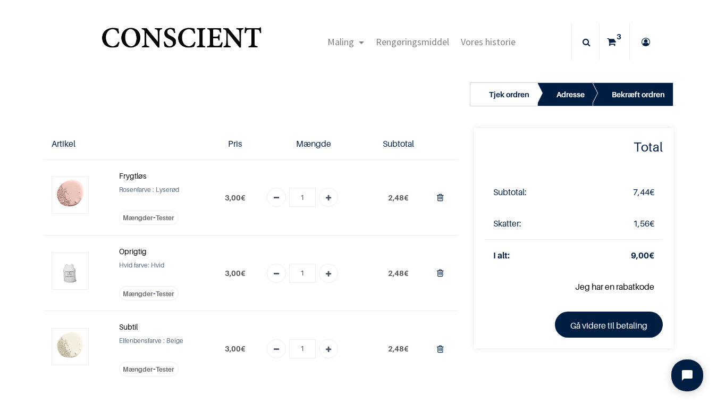
click at [144, 38] on img "Logo for Samvittighed" at bounding box center [181, 42] width 164 height 42
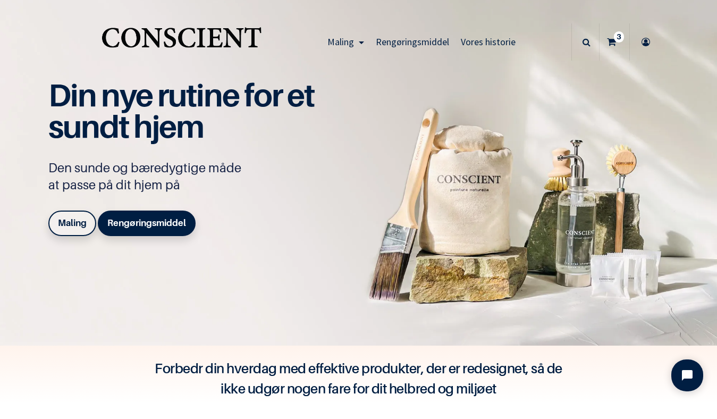
click at [88, 224] on link "Maling" at bounding box center [72, 224] width 48 height 26
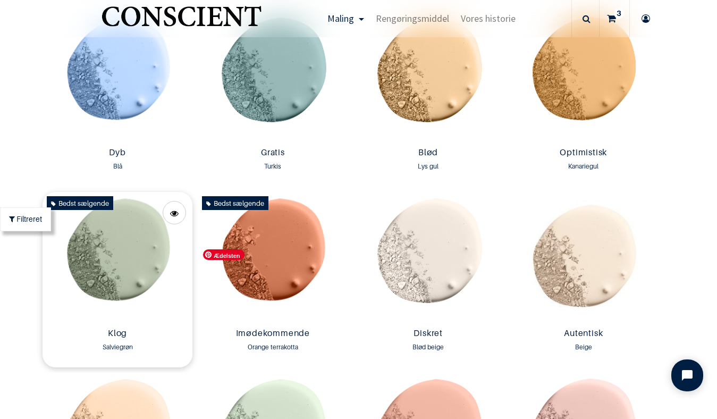
scroll to position [757, 0]
click at [131, 245] on img at bounding box center [118, 258] width 150 height 132
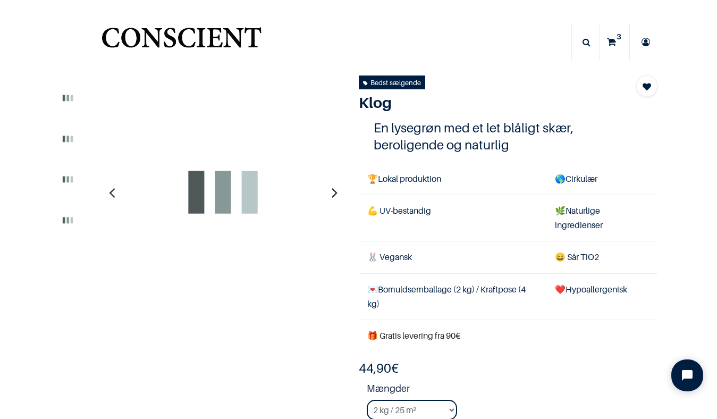
click at [447, 387] on strong "Mængder" at bounding box center [512, 390] width 291 height 19
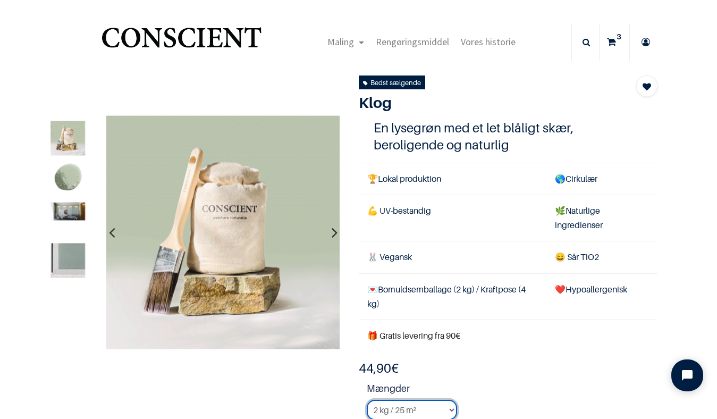
click at [452, 410] on select "2 kg / 25 m² 4 kg / 50 m² 8 kg / 100 m² Tester" at bounding box center [412, 410] width 90 height 20
select select "61"
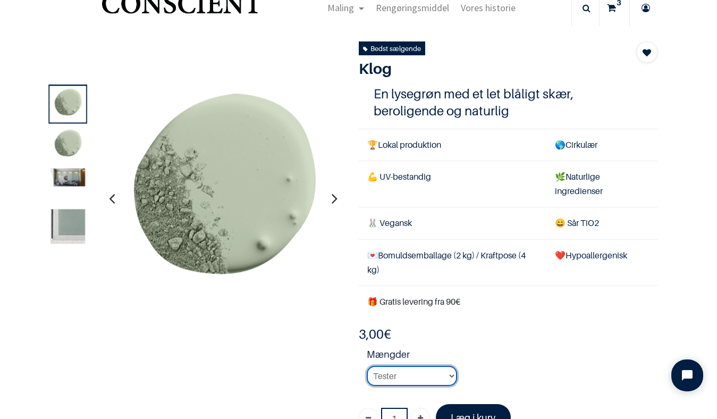
scroll to position [47, 0]
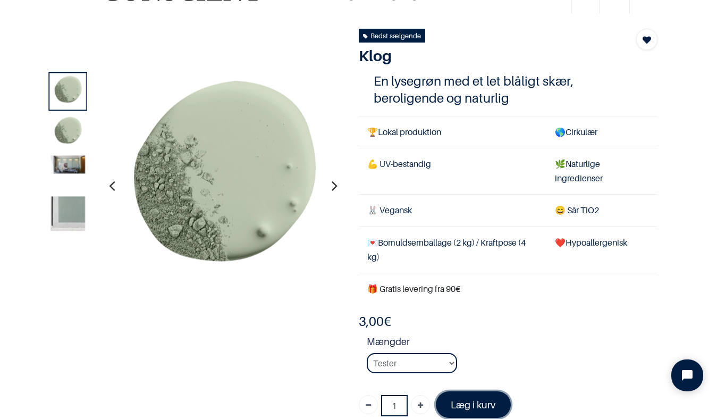
click at [480, 402] on font "Læg i kurv" at bounding box center [473, 404] width 45 height 11
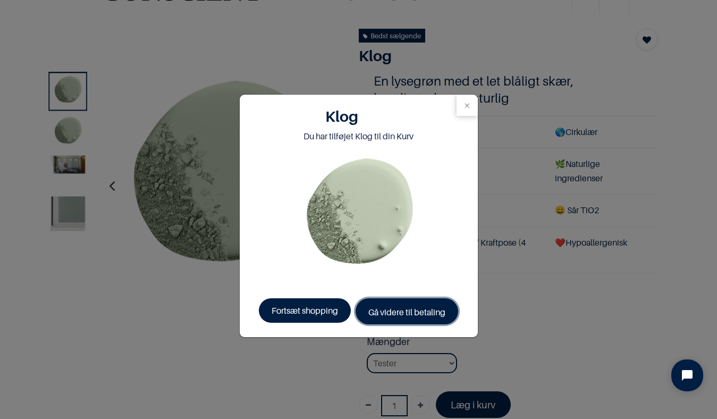
click at [389, 316] on font "Gå videre til betaling" at bounding box center [406, 312] width 77 height 11
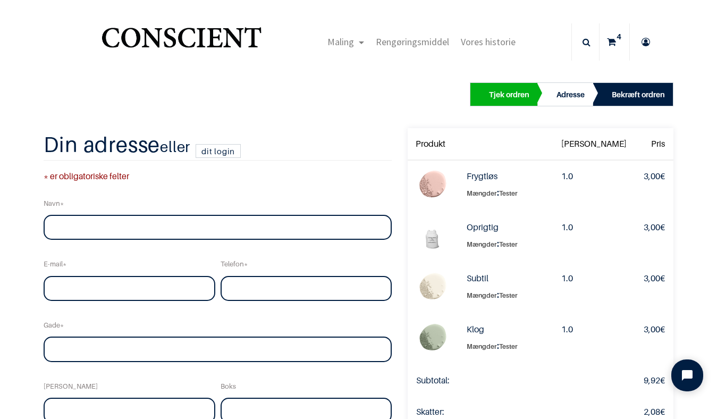
scroll to position [62, 0]
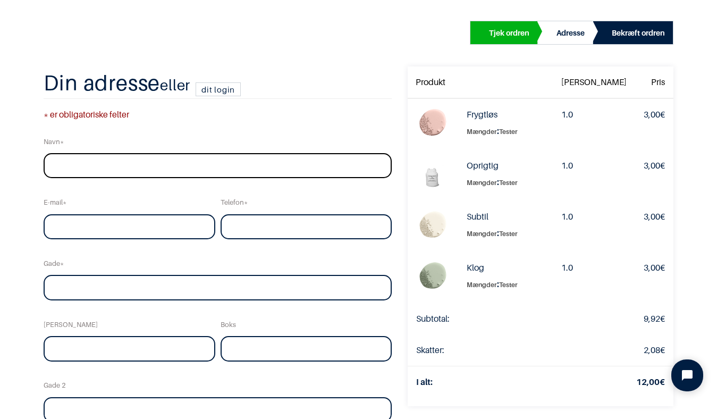
click at [274, 171] on input "text" at bounding box center [218, 166] width 348 height 26
type input "[PERSON_NAME] [PERSON_NAME] Tranekjaer"
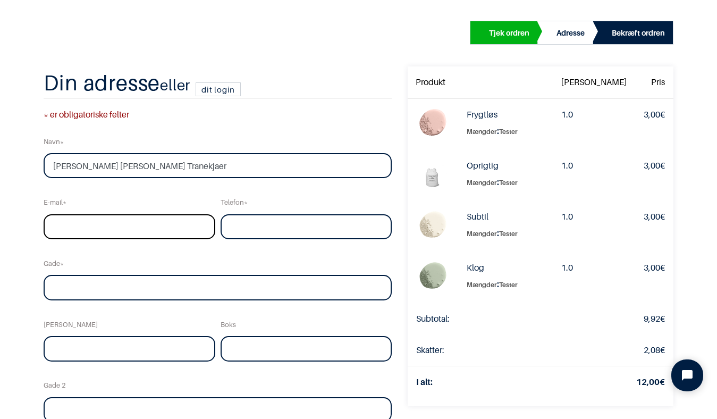
type input "[EMAIL_ADDRESS][DOMAIN_NAME]"
type input "029729521"
type input "[GEOGRAPHIC_DATA]"
type input "297"
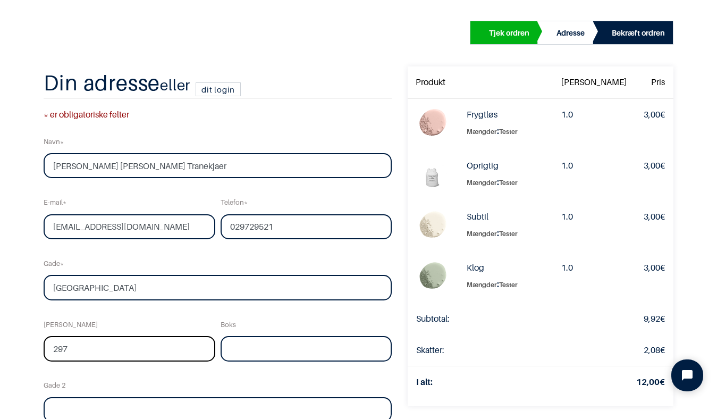
type input "Uccle"
type input "1180"
click at [251, 228] on input "029729521" at bounding box center [306, 227] width 171 height 26
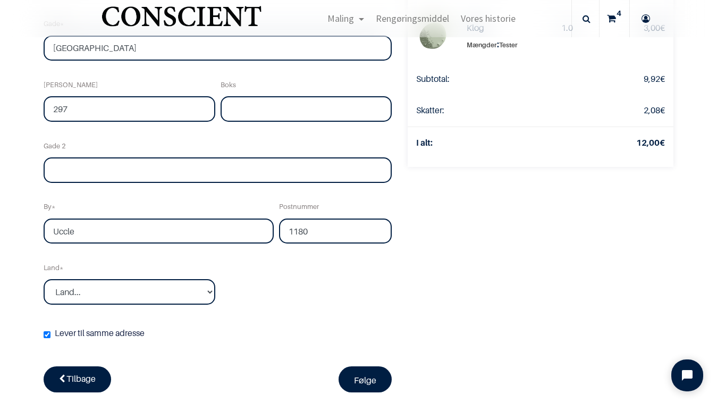
scroll to position [281, 0]
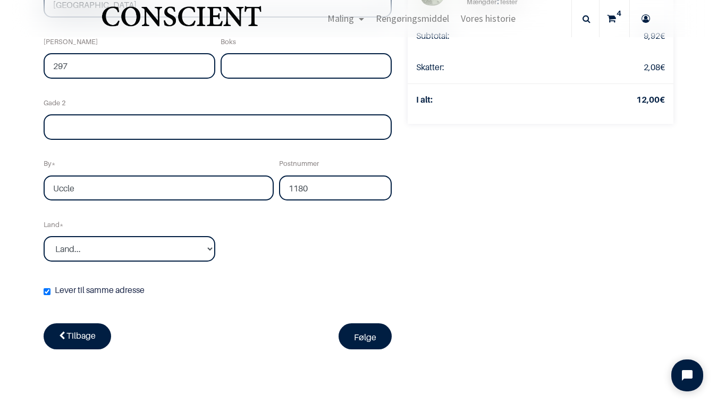
type input "[PHONE_NUMBER]"
click at [215, 251] on select "Land... [GEOGRAPHIC_DATA] [GEOGRAPHIC_DATA] [GEOGRAPHIC_DATA] [GEOGRAPHIC_DATA]" at bounding box center [129, 249] width 171 height 26
select select "20"
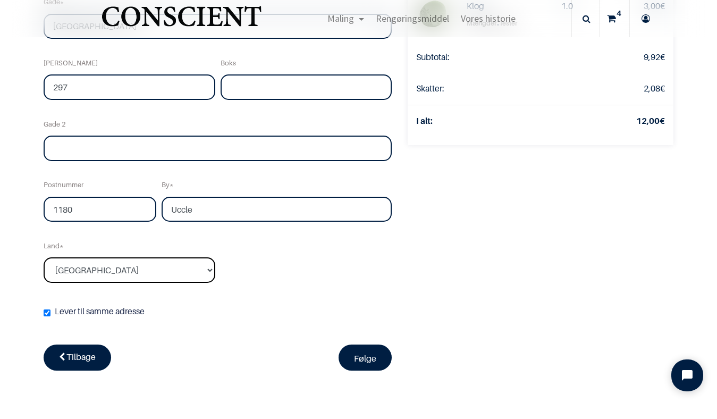
scroll to position [257, 0]
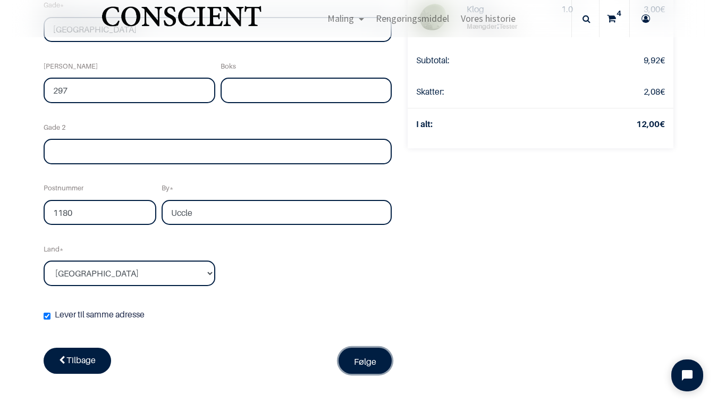
click at [376, 365] on font "Følge" at bounding box center [365, 361] width 22 height 11
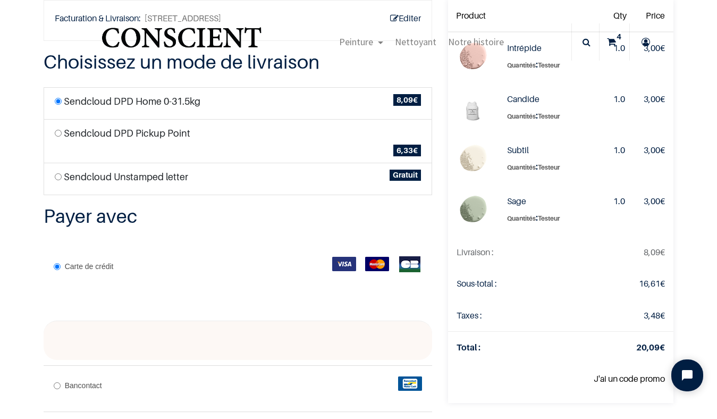
scroll to position [53, 0]
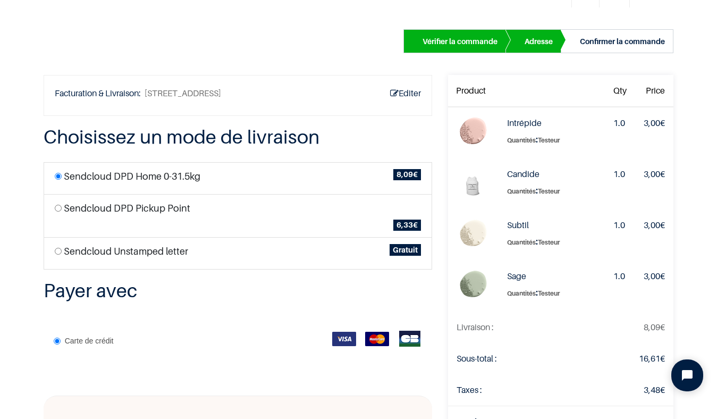
click at [59, 251] on input "radio" at bounding box center [58, 251] width 7 height 7
radio input "true"
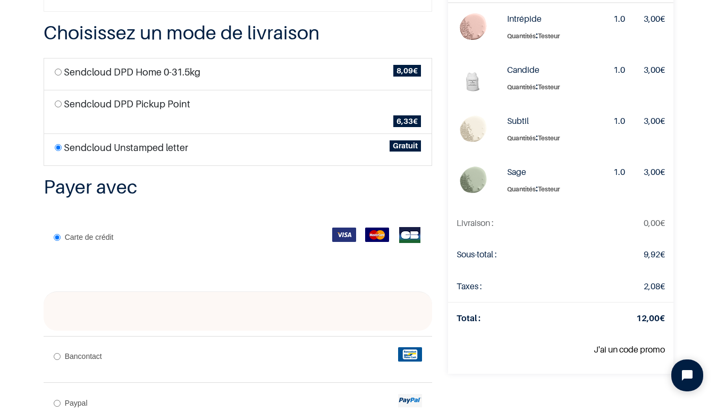
scroll to position [108, 0]
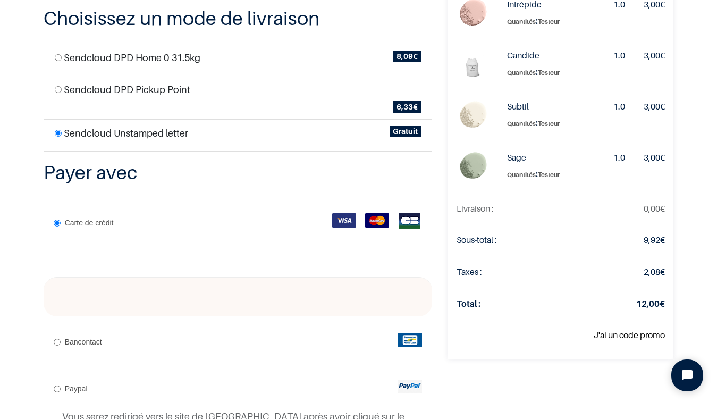
click at [336, 156] on div "Editer Facturation & Livraison: [STREET_ADDRESS] Choisissez un mode de livraiso…" at bounding box center [238, 225] width 404 height 539
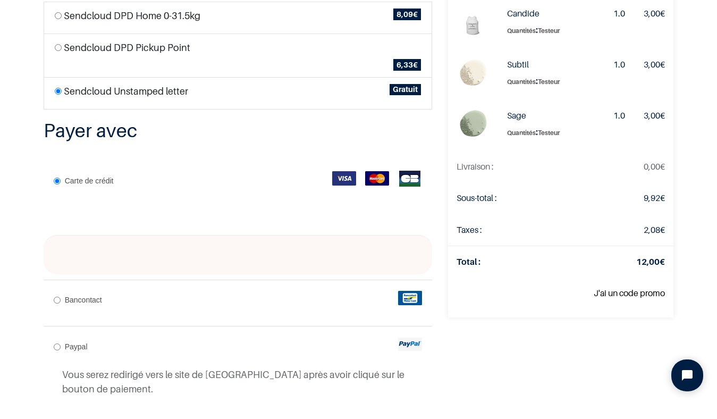
scroll to position [152, 0]
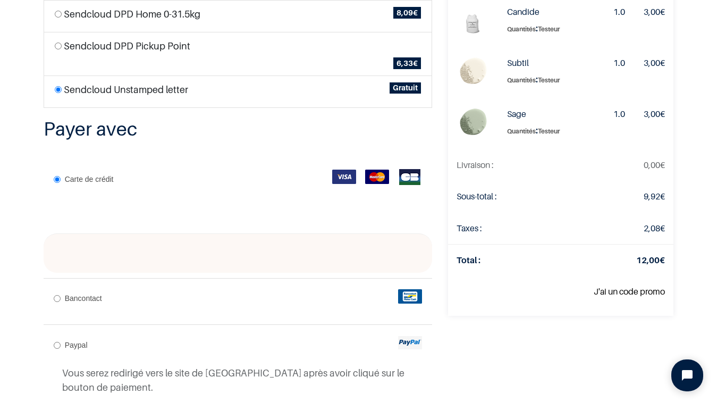
click at [60, 298] on input "Bancontact" at bounding box center [57, 298] width 7 height 7
radio input "true"
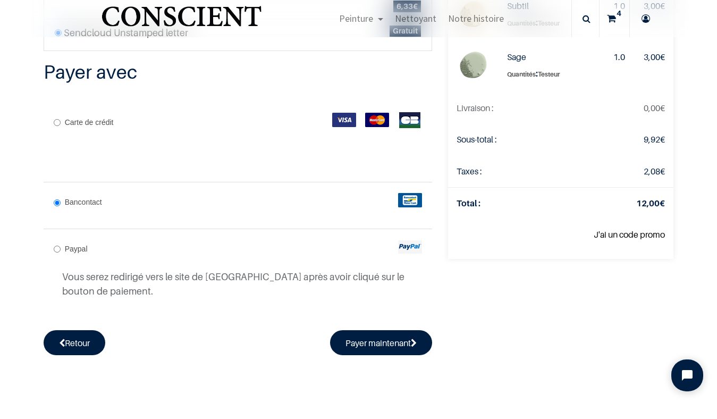
scroll to position [215, 0]
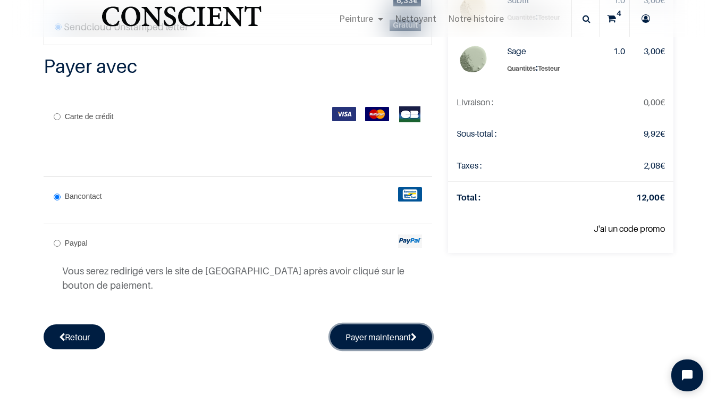
click at [356, 336] on button "Payer maintenant" at bounding box center [381, 336] width 102 height 24
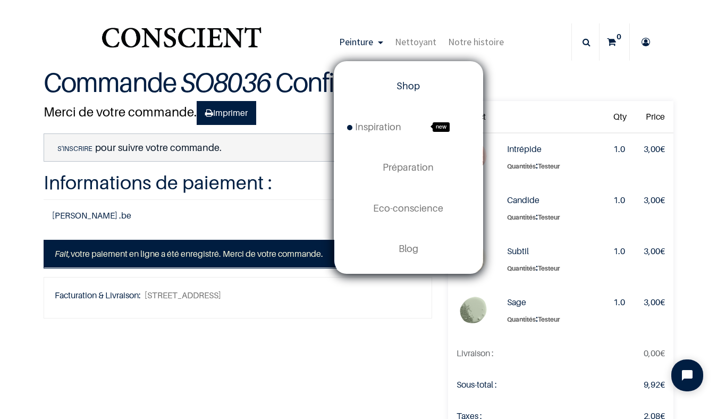
click at [409, 87] on span "Shop" at bounding box center [408, 85] width 23 height 11
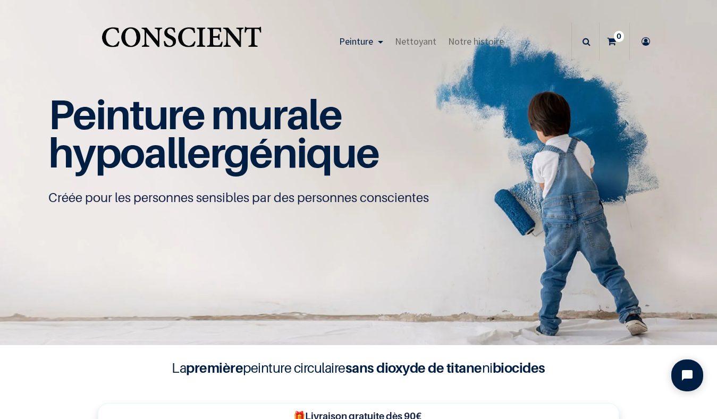
click at [417, 205] on p "Créée pour les personnes sensibles par des personnes conscientes" at bounding box center [358, 197] width 620 height 17
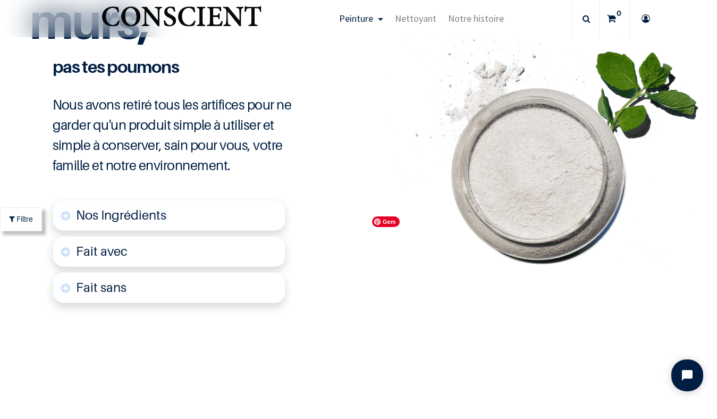
scroll to position [2548, 0]
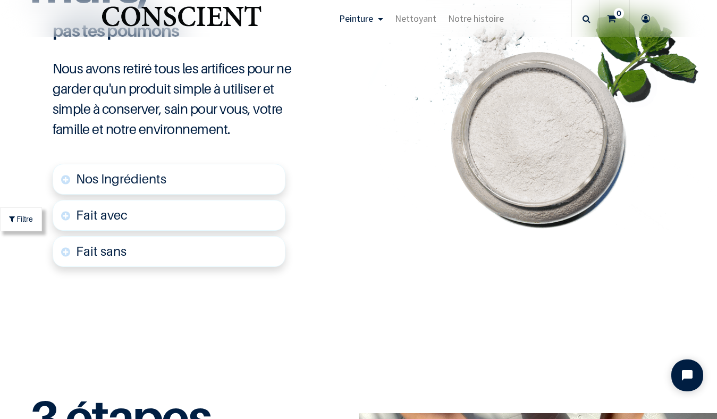
click at [178, 247] on link "Fait sans" at bounding box center [169, 251] width 233 height 31
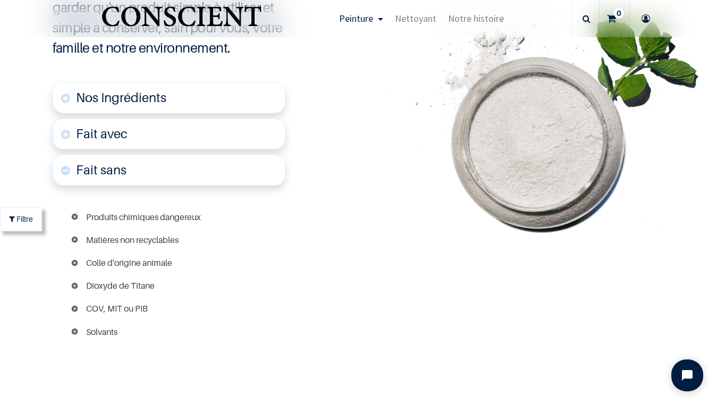
scroll to position [2634, 0]
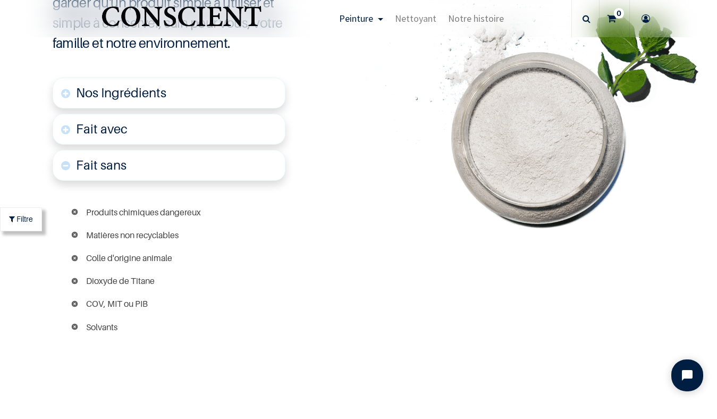
click at [183, 130] on link "Fait avec" at bounding box center [169, 129] width 233 height 31
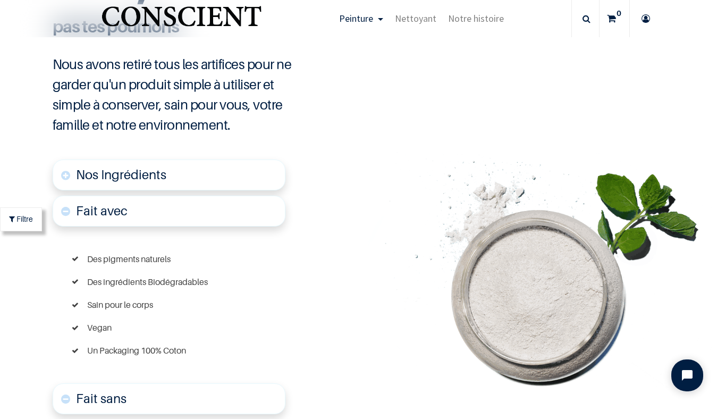
scroll to position [2550, 0]
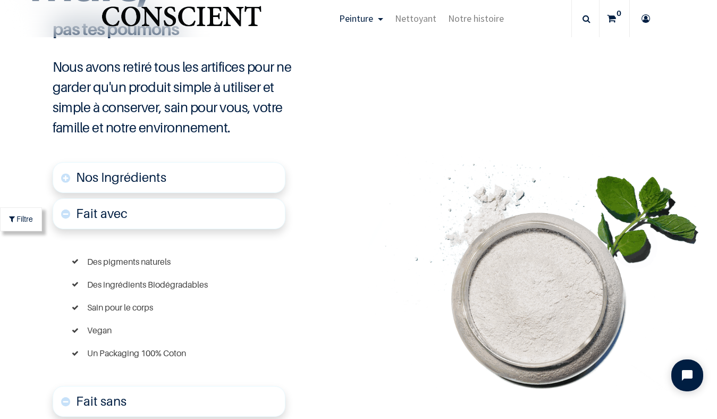
click at [180, 178] on link "Nos Ingrédients" at bounding box center [169, 177] width 233 height 31
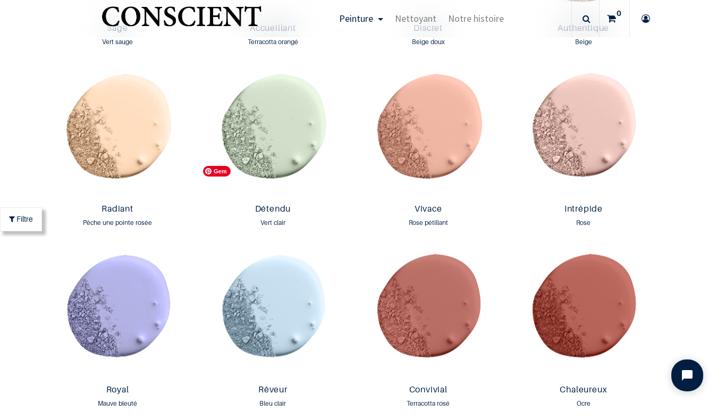
scroll to position [1066, 0]
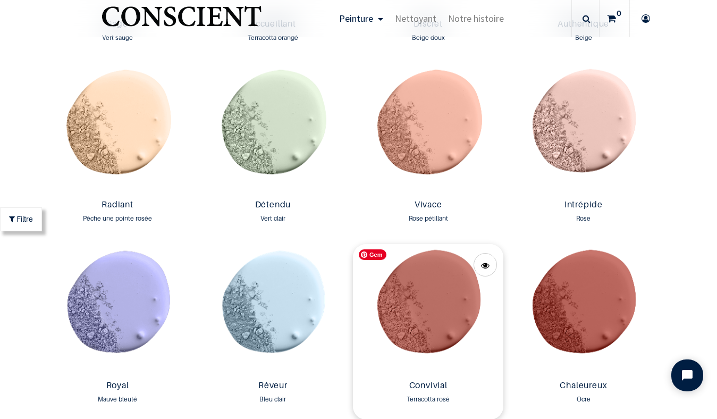
click at [432, 300] on img at bounding box center [428, 310] width 150 height 132
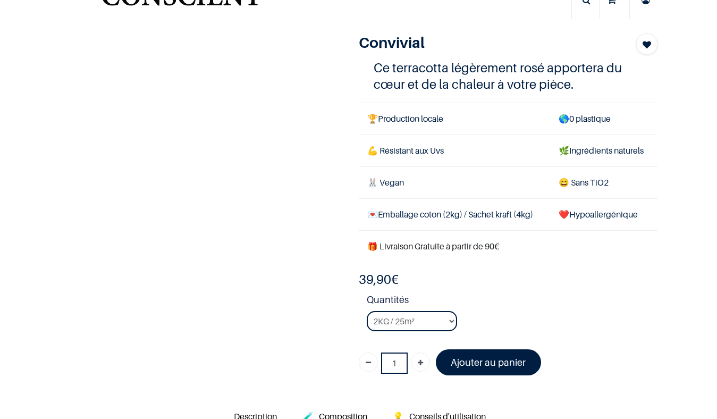
scroll to position [107, 0]
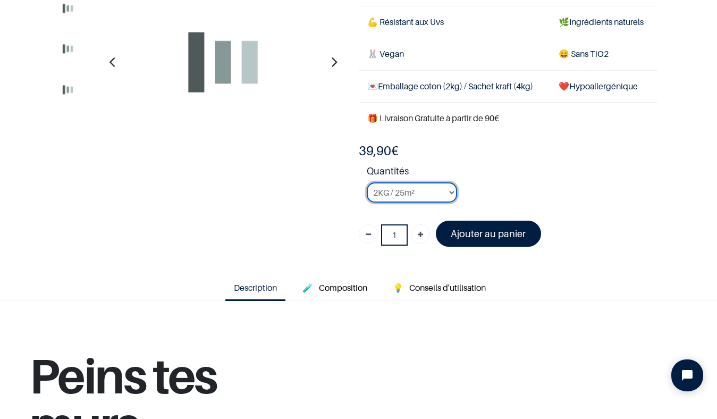
click at [452, 192] on select "2KG / 25m² 4KG / 50m² 8KG / 100m² Testeur" at bounding box center [412, 192] width 90 height 20
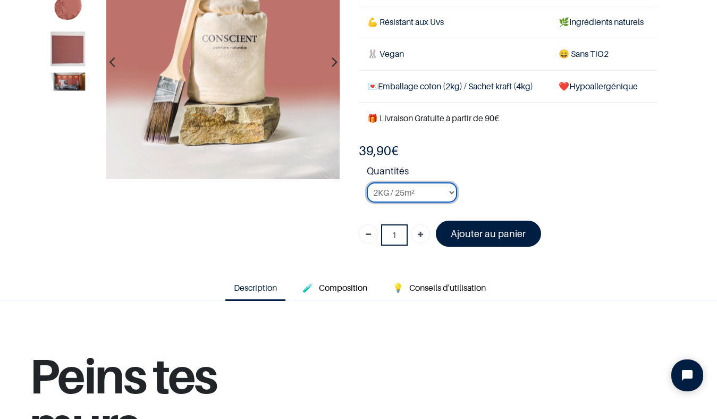
select select "91"
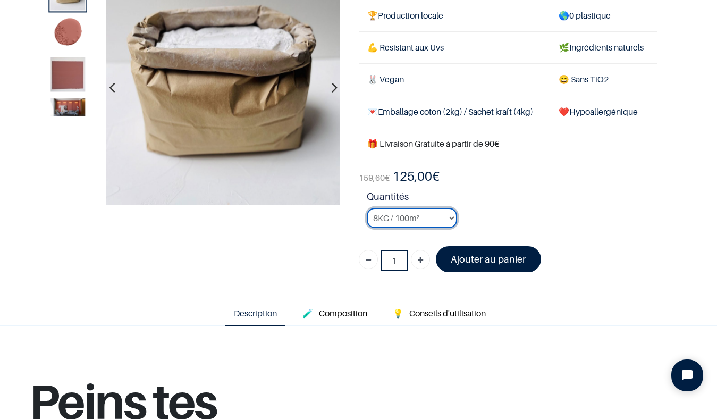
scroll to position [74, 0]
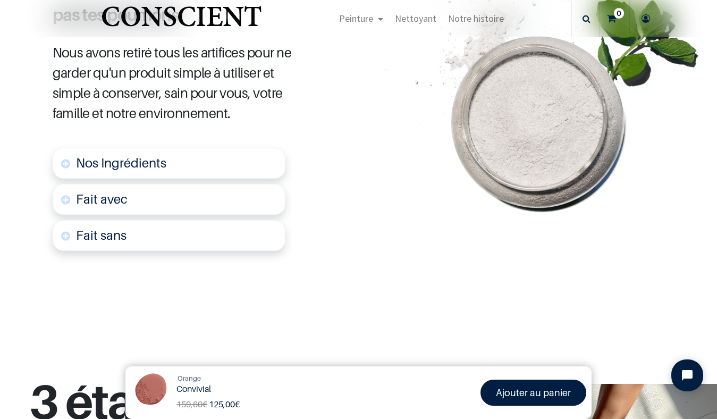
scroll to position [552, 0]
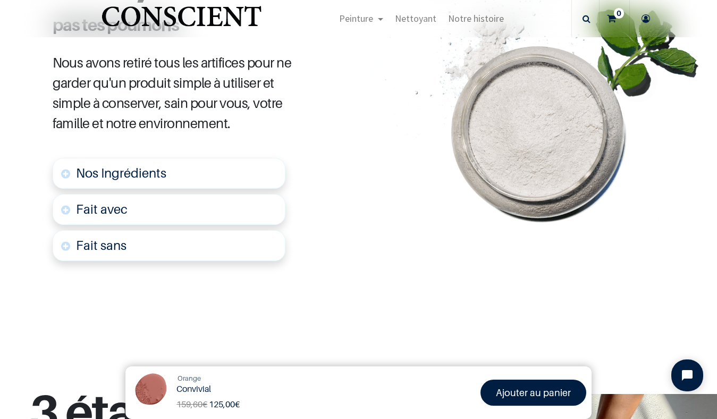
click at [188, 174] on link "Nos Ingrédients" at bounding box center [169, 173] width 233 height 31
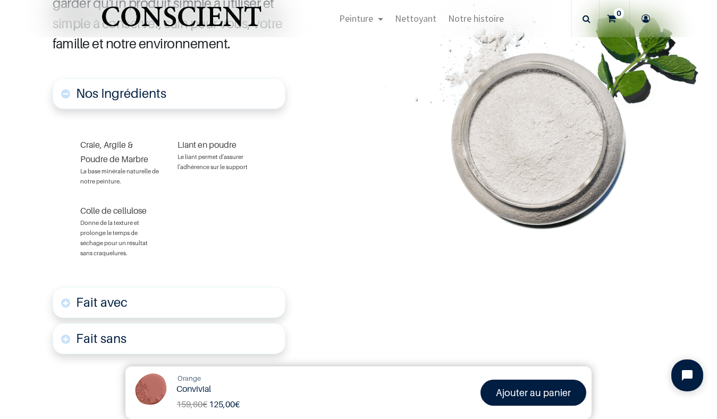
scroll to position [639, 0]
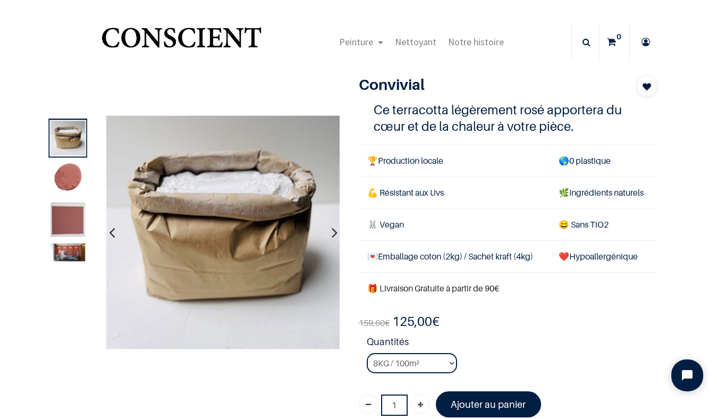
click at [66, 251] on img at bounding box center [68, 252] width 35 height 18
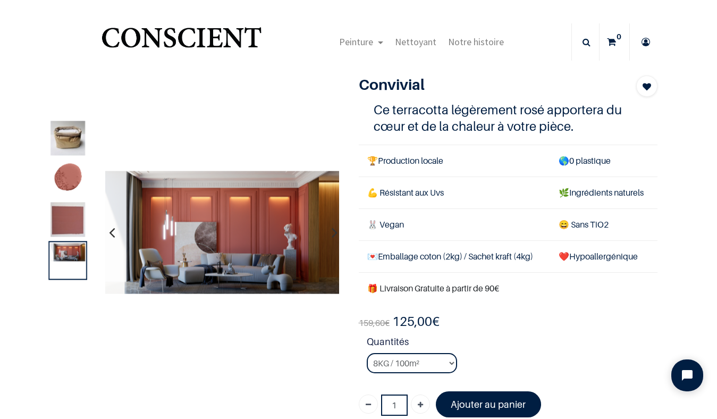
click at [187, 36] on img "Logo of Conscient" at bounding box center [181, 42] width 164 height 42
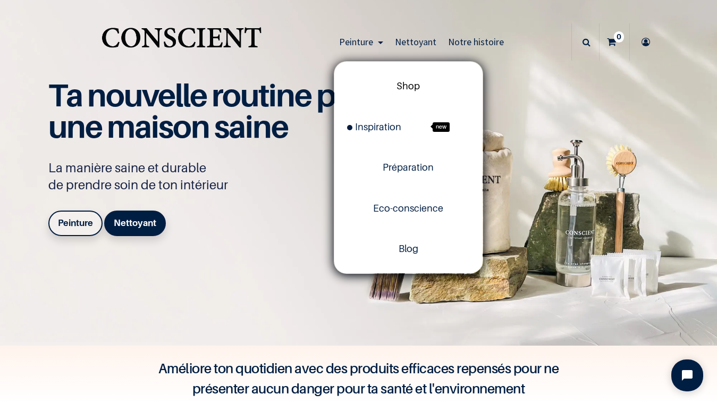
click at [406, 88] on span "Shop" at bounding box center [408, 85] width 23 height 11
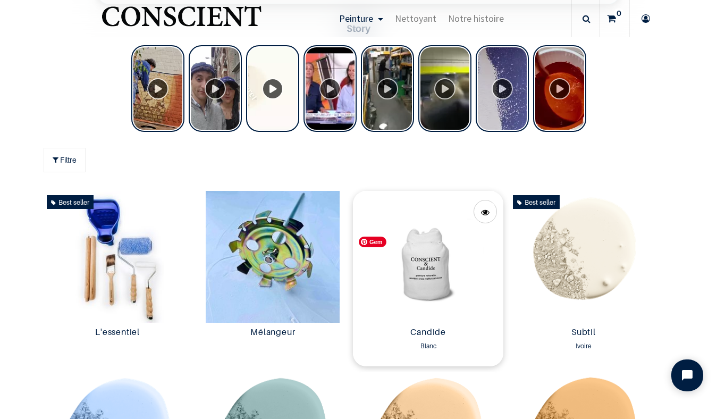
scroll to position [425, 0]
click at [434, 263] on img at bounding box center [428, 257] width 150 height 132
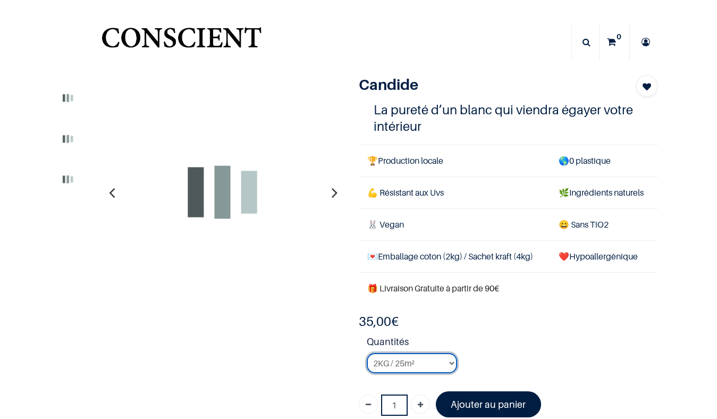
click at [451, 363] on select "2KG / 25m² 4KG / 50m² 8KG / 100m² Testeur" at bounding box center [412, 363] width 90 height 20
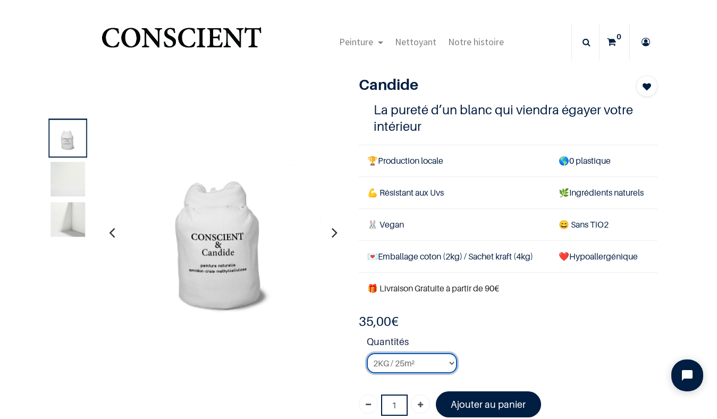
select select "3"
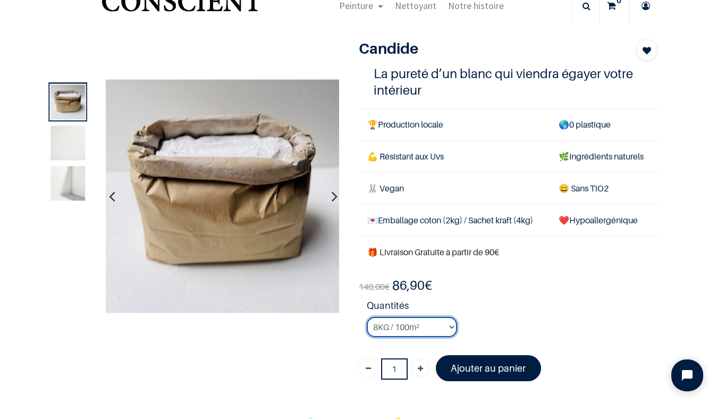
scroll to position [40, 0]
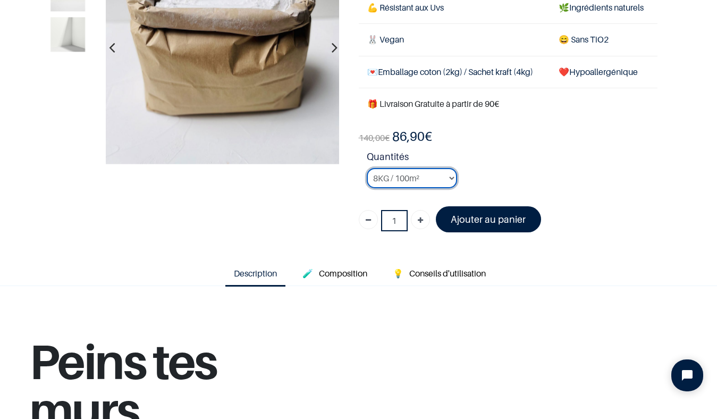
scroll to position [131, 0]
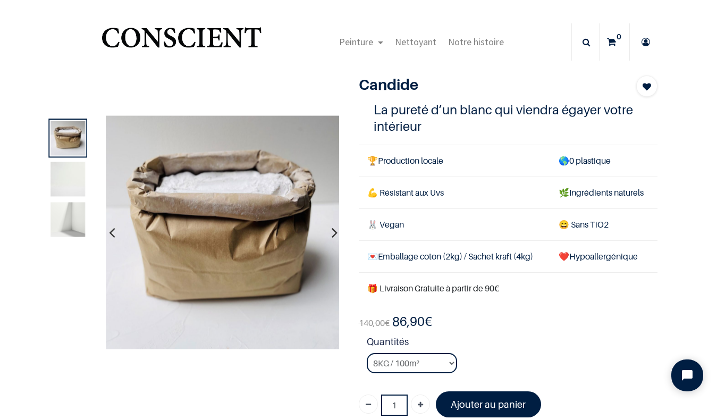
click at [190, 41] on img "Logo of Conscient" at bounding box center [181, 42] width 164 height 42
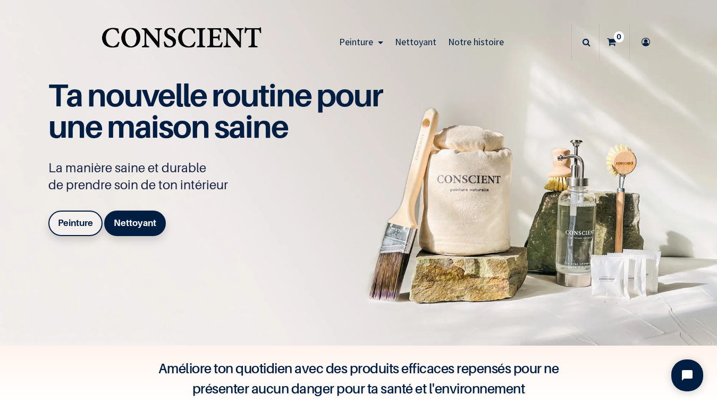
click at [69, 226] on b "Peinture" at bounding box center [75, 222] width 35 height 11
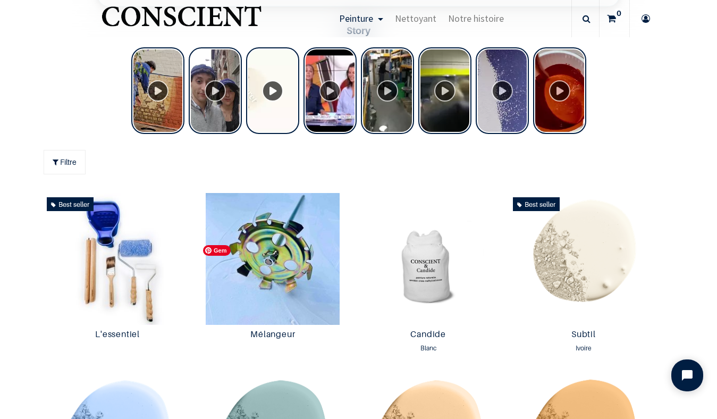
scroll to position [439, 0]
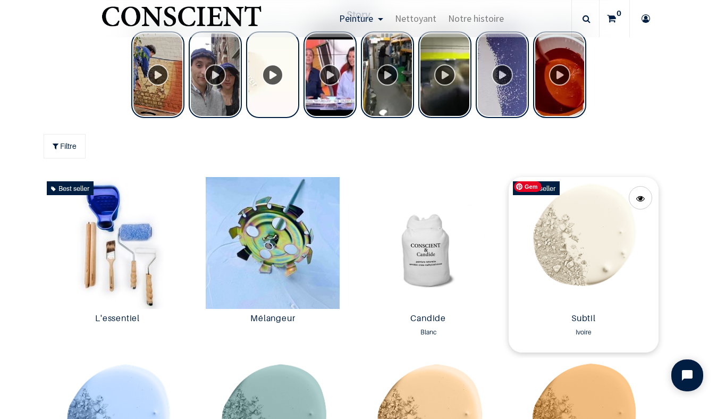
click at [603, 250] on img at bounding box center [584, 243] width 150 height 132
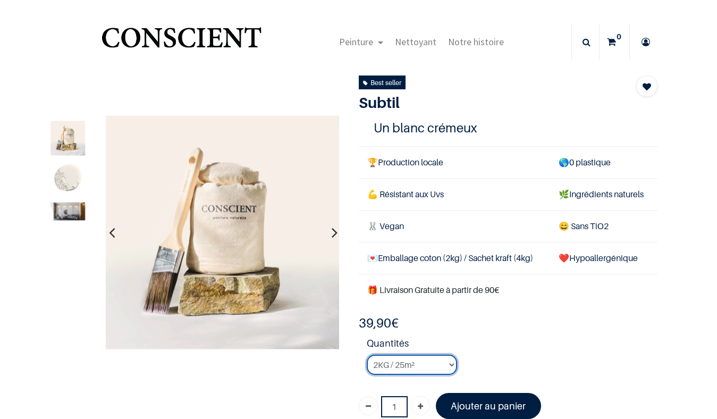
click at [451, 364] on select "2KG / 25m² 4KG / 50m² 8KG / 100m² Testeur" at bounding box center [412, 365] width 90 height 20
select select "127"
